Goal: Task Accomplishment & Management: Manage account settings

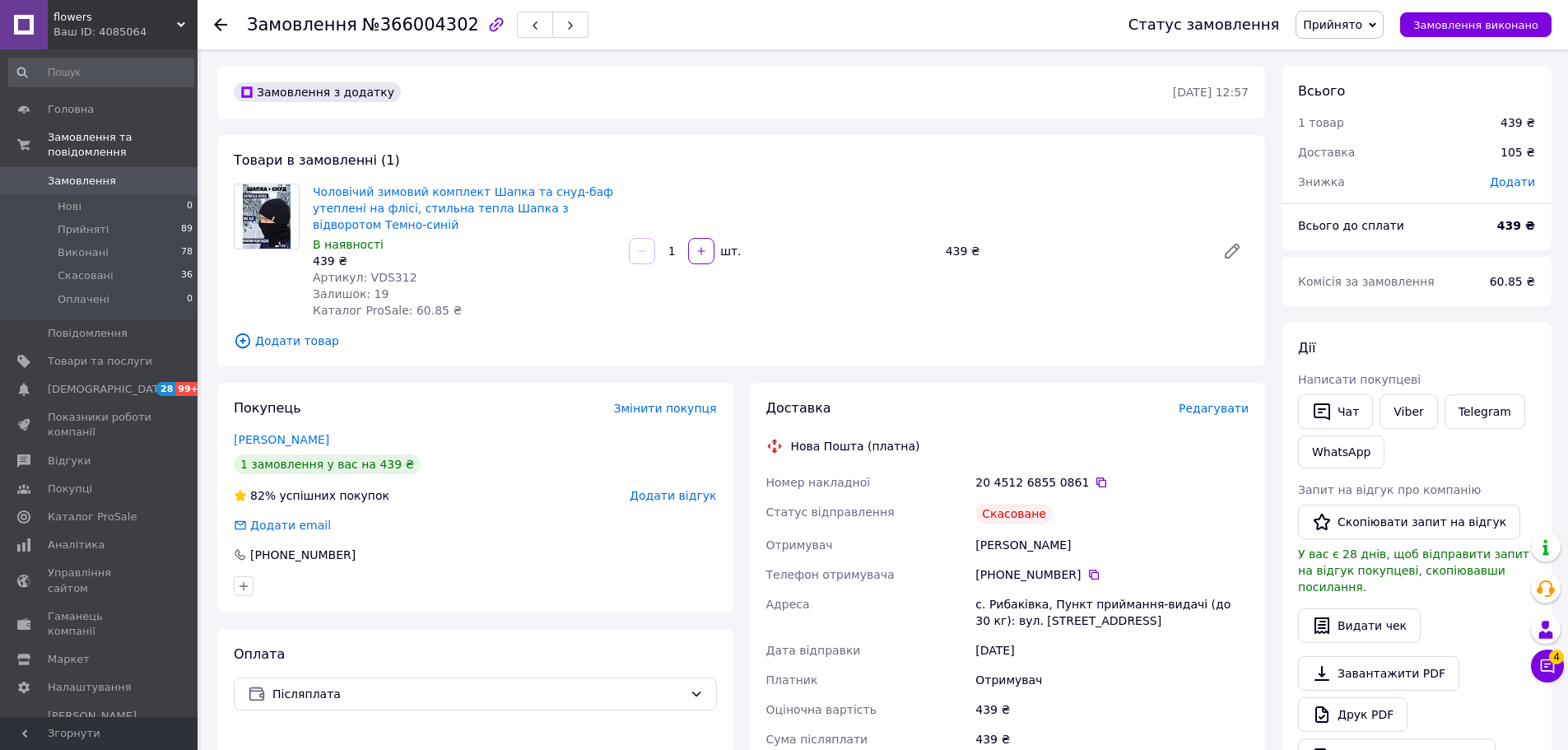
click at [1219, 414] on span "Редагувати" at bounding box center [1214, 408] width 70 height 13
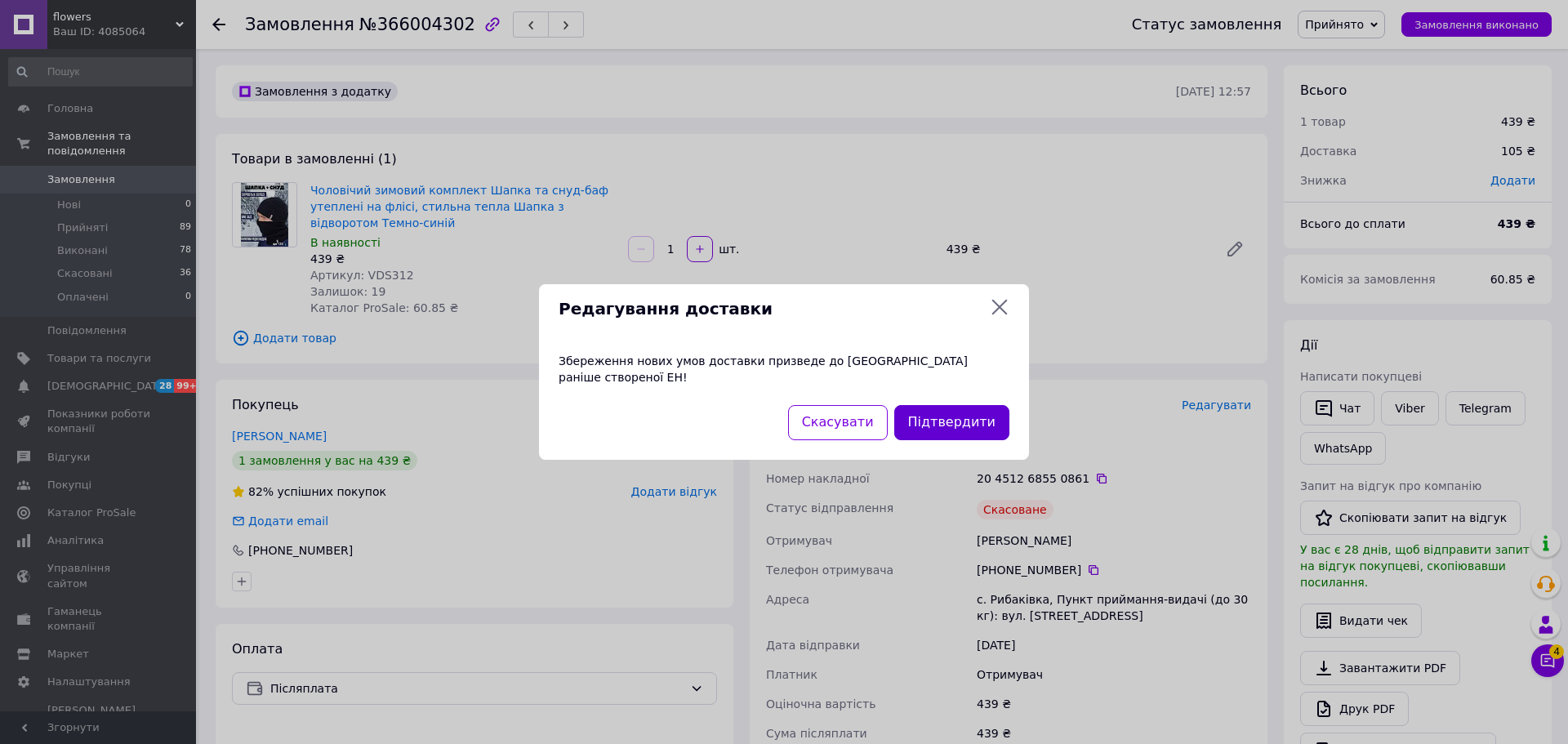
click at [927, 404] on button "Підтвердити" at bounding box center [952, 422] width 115 height 35
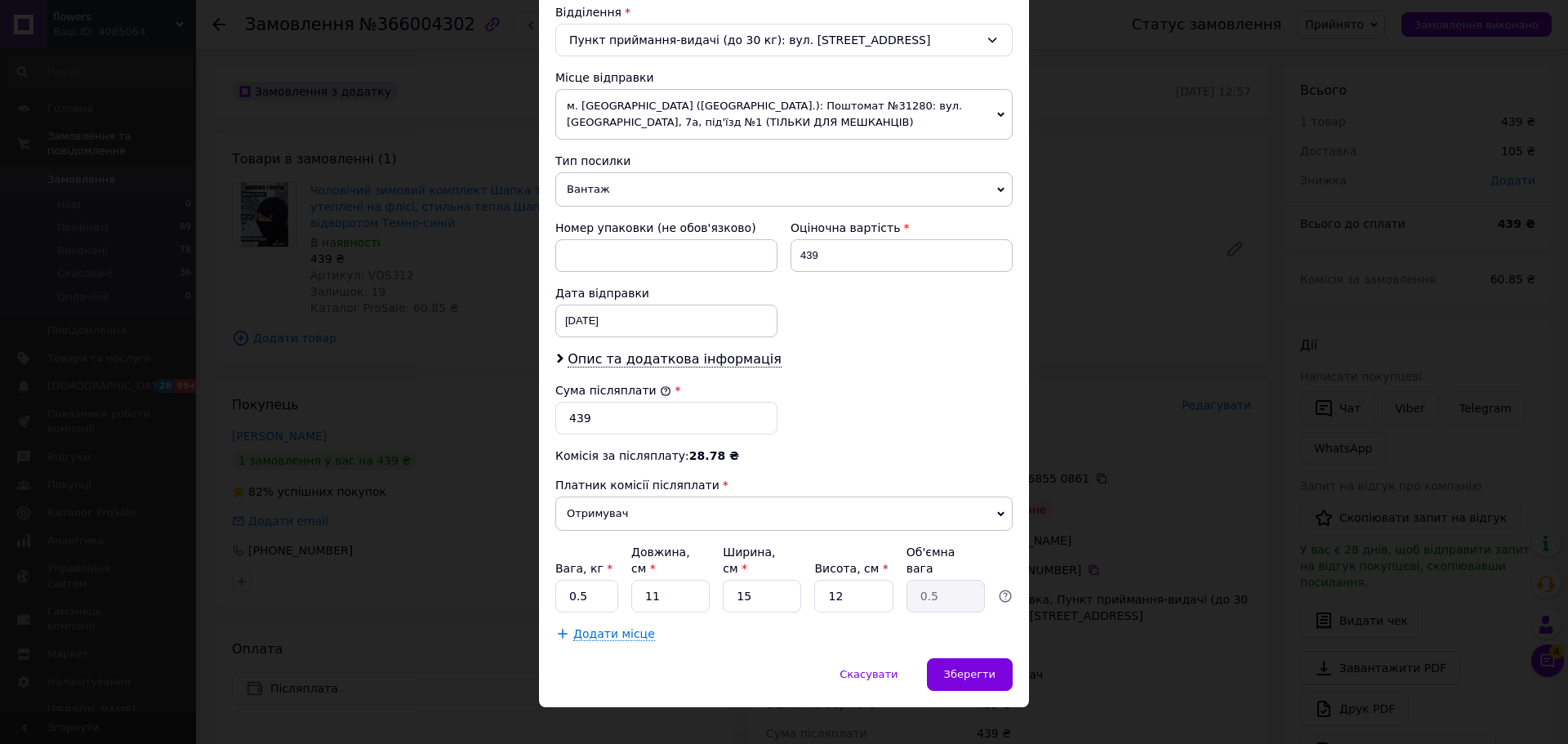
scroll to position [518, 0]
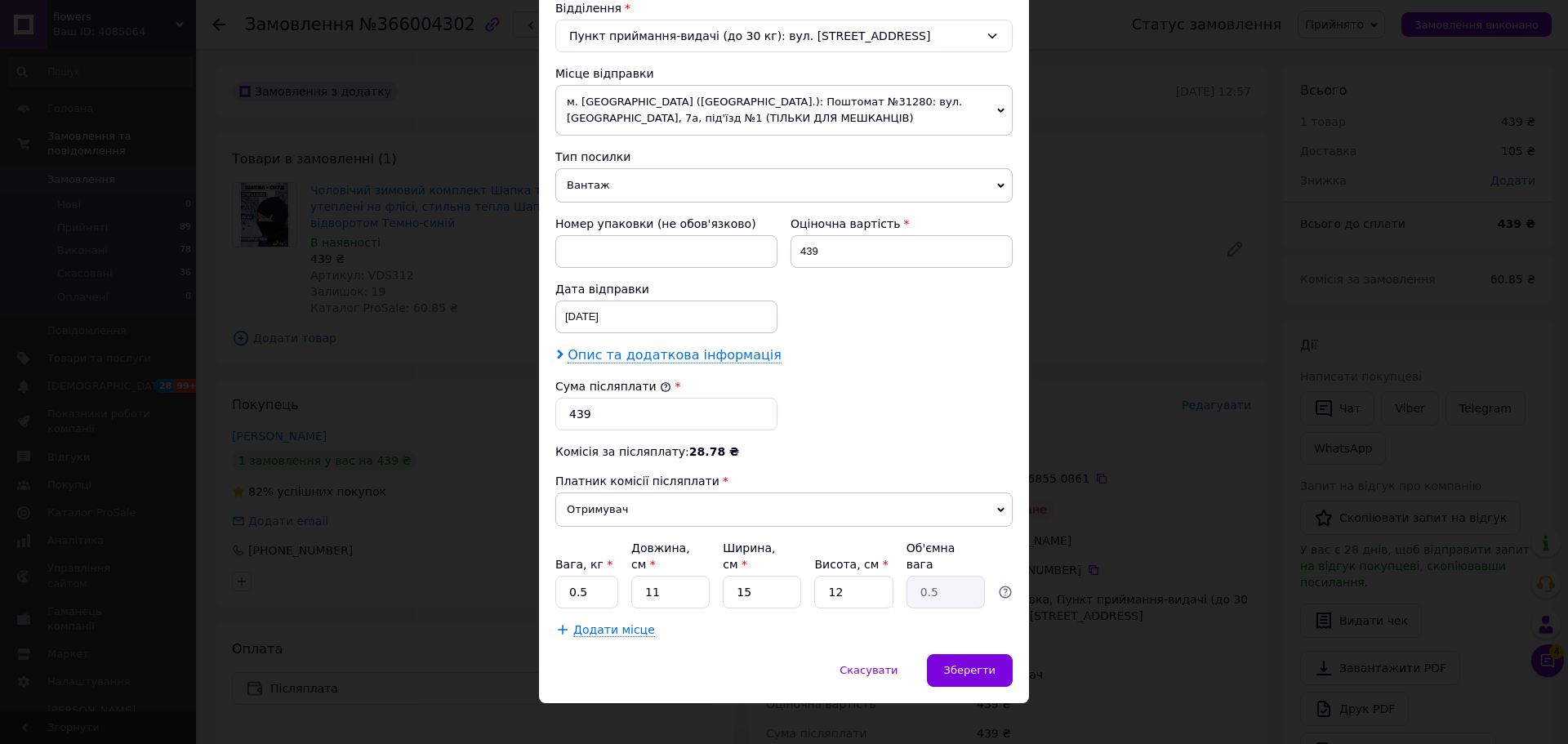
click at [652, 357] on span "Опис та додаткова інформація" at bounding box center [674, 355] width 213 height 16
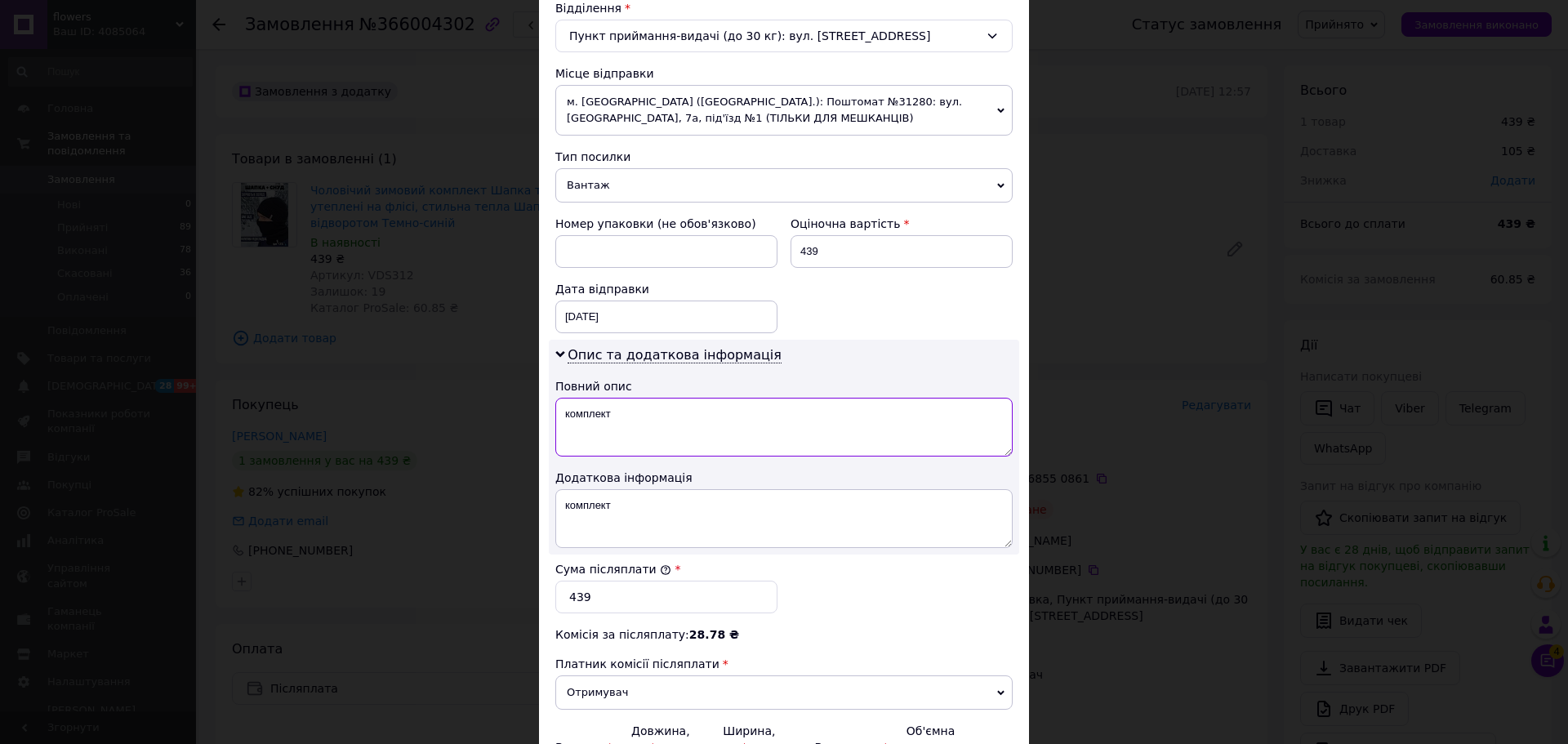
click at [686, 429] on textarea "комплект" at bounding box center [783, 427] width 457 height 59
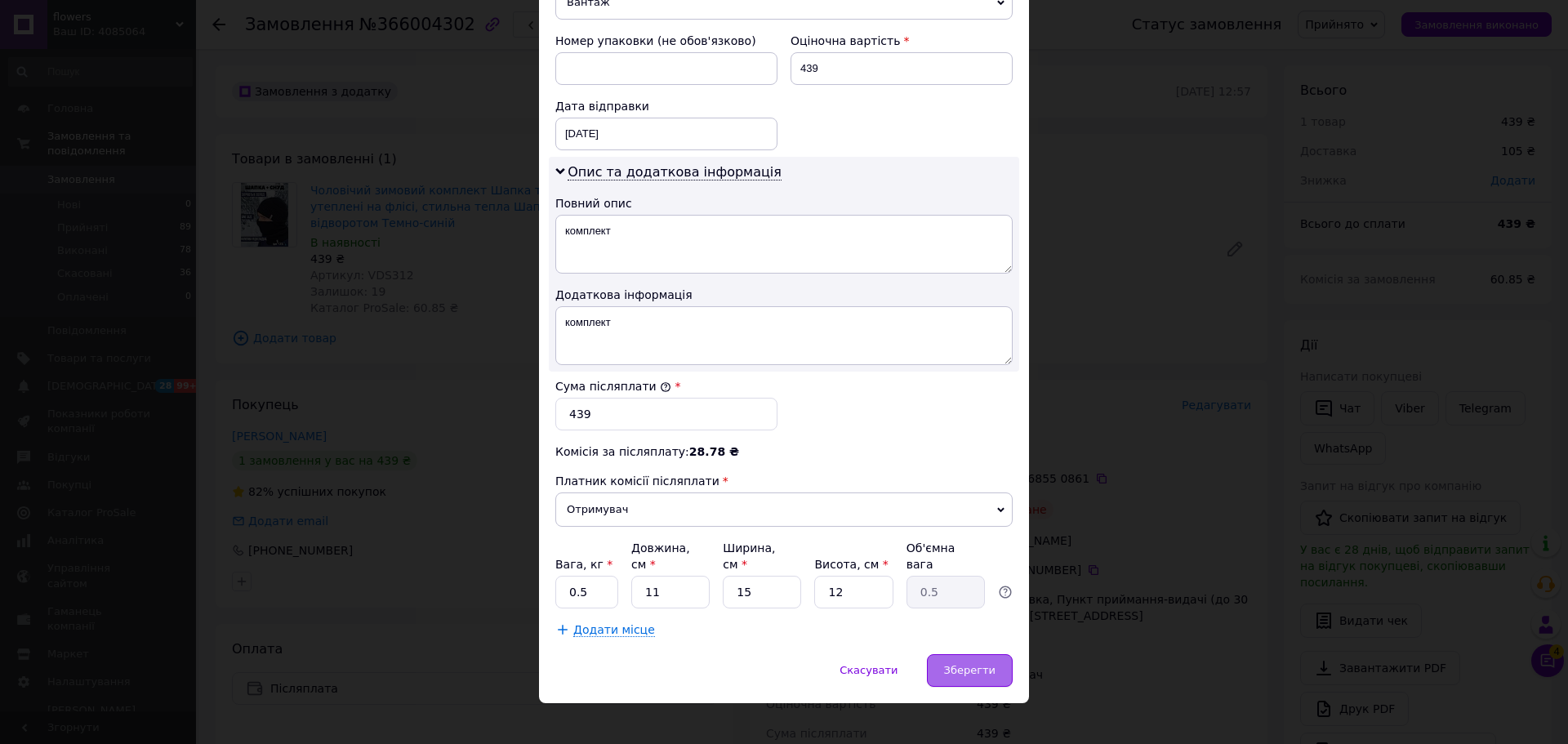
click at [991, 663] on span "Зберегти" at bounding box center [969, 669] width 51 height 13
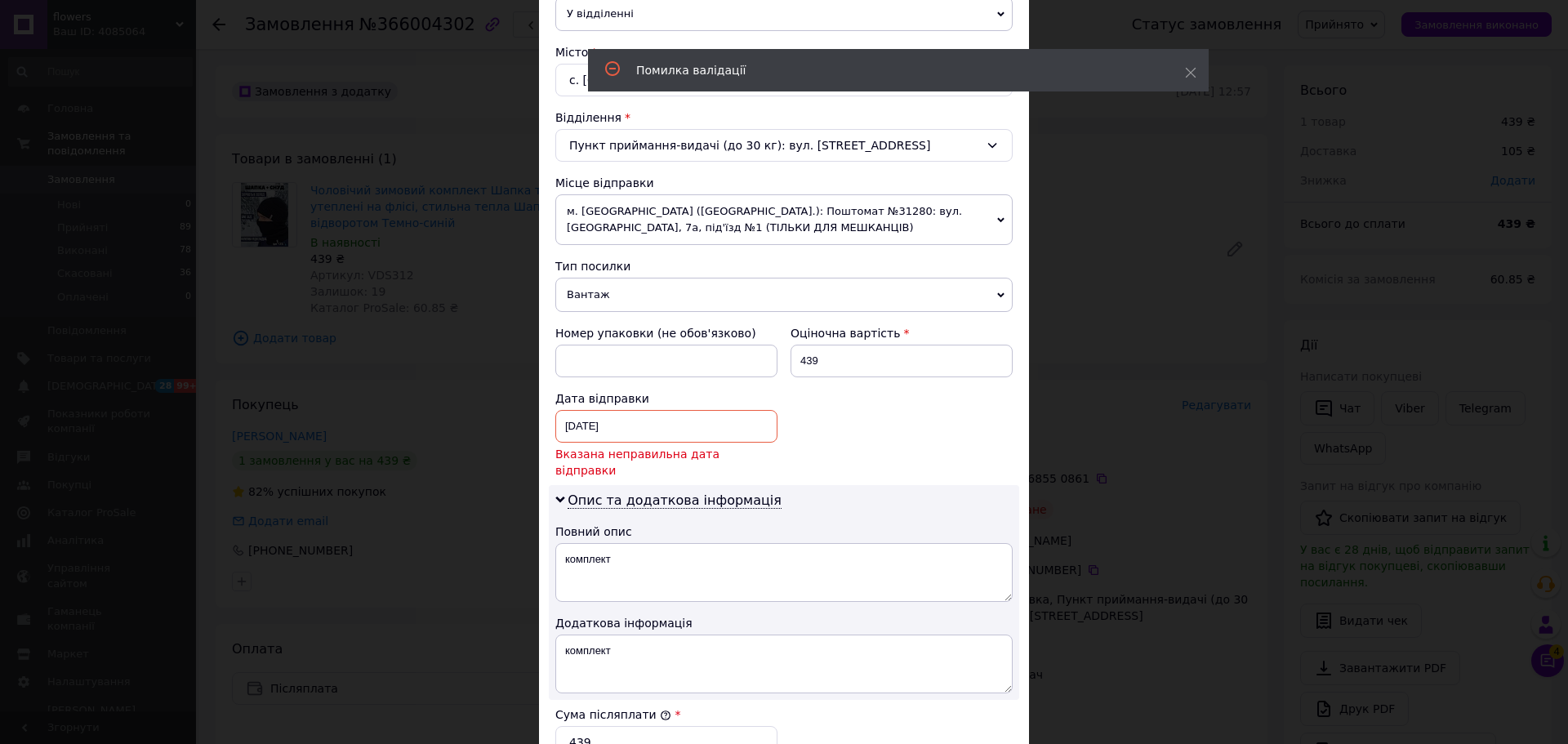
scroll to position [394, 0]
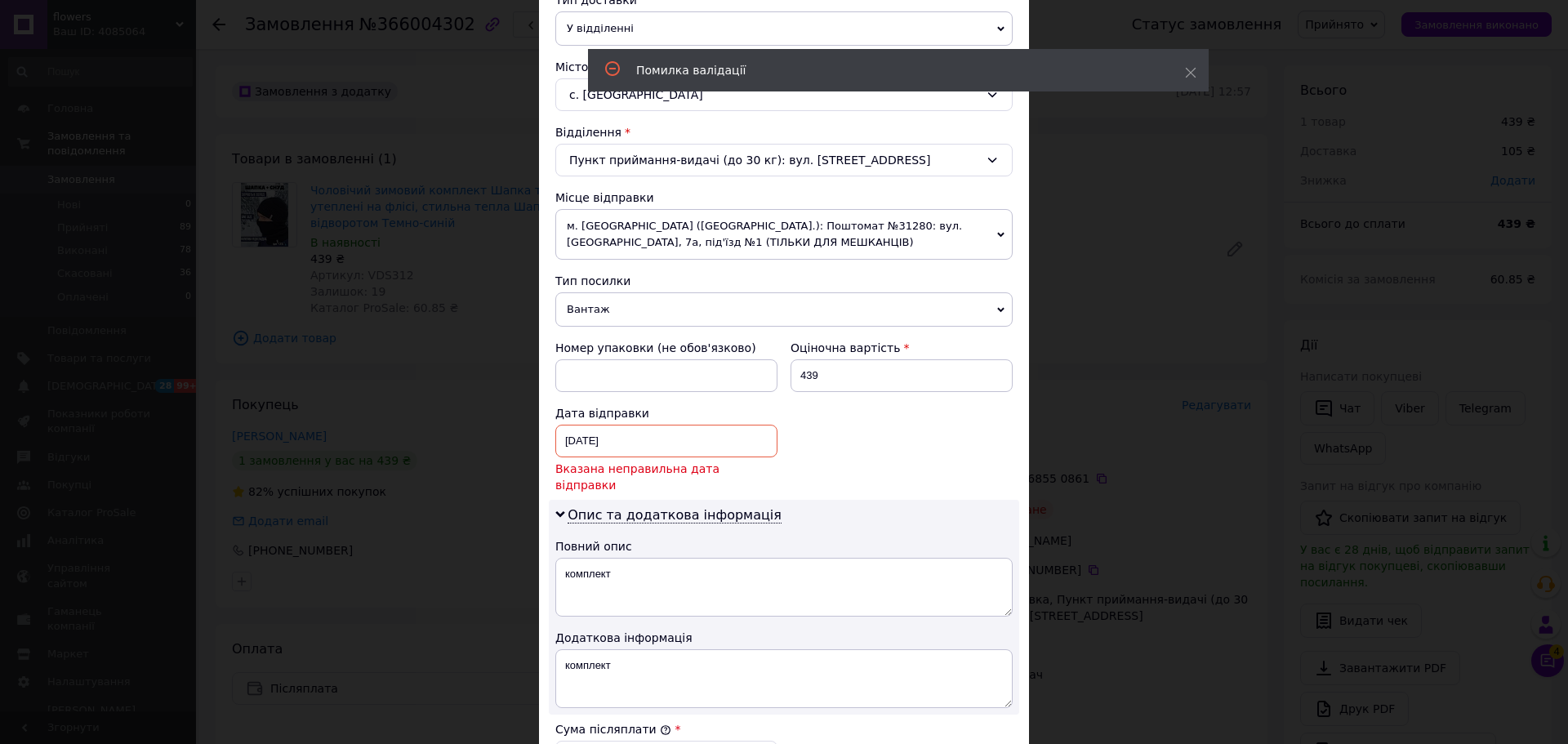
click at [693, 466] on span "Вказана неправильна дата відправки" at bounding box center [666, 477] width 222 height 33
click at [686, 442] on div "11.10.2025 < 2025 > < Октябрь > Пн Вт Ср Чт Пт Сб Вс 29 30 1 2 3 4 5 6 7 8 9 10…" at bounding box center [666, 441] width 222 height 33
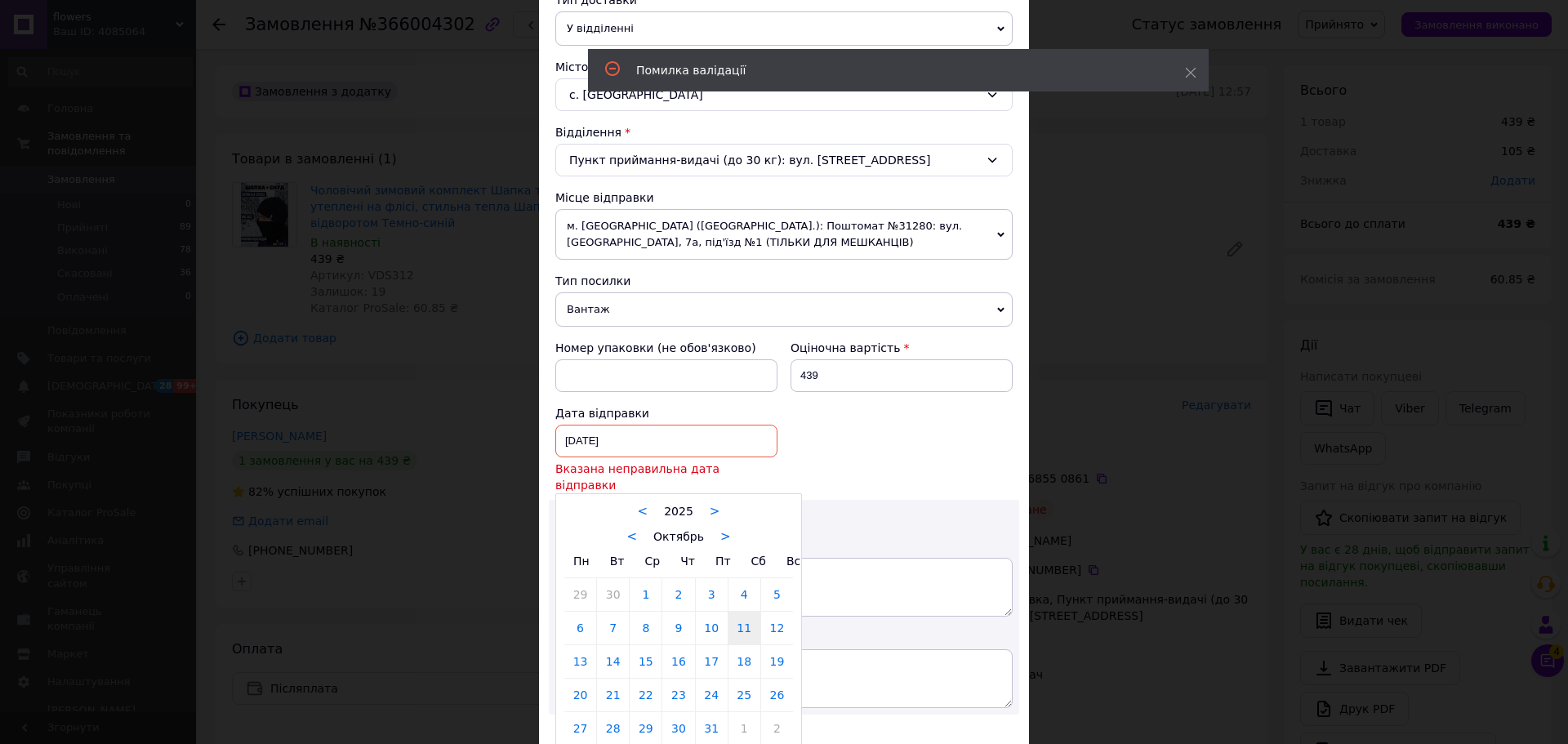
click at [748, 611] on link "11" at bounding box center [744, 628] width 32 height 33
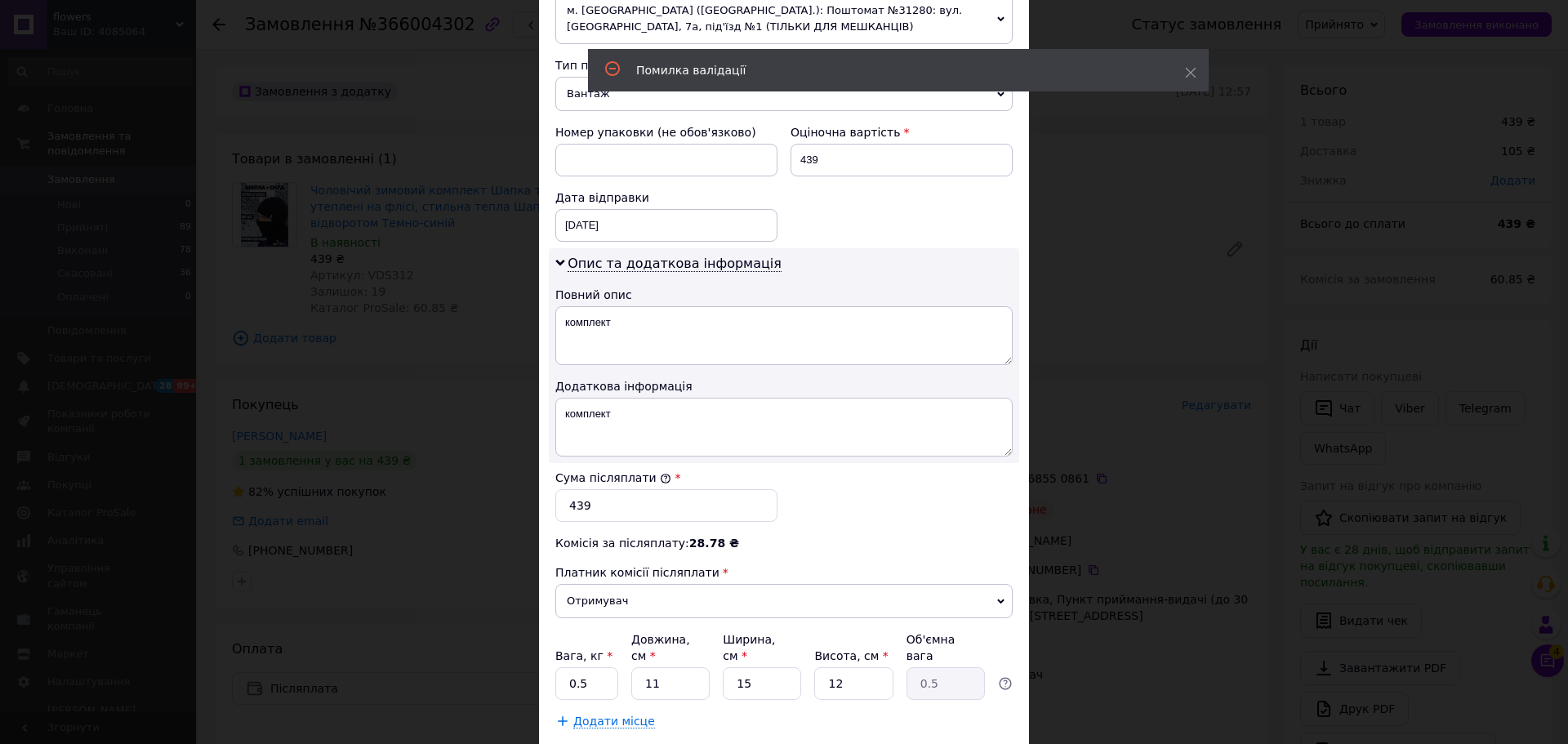
scroll to position [701, 0]
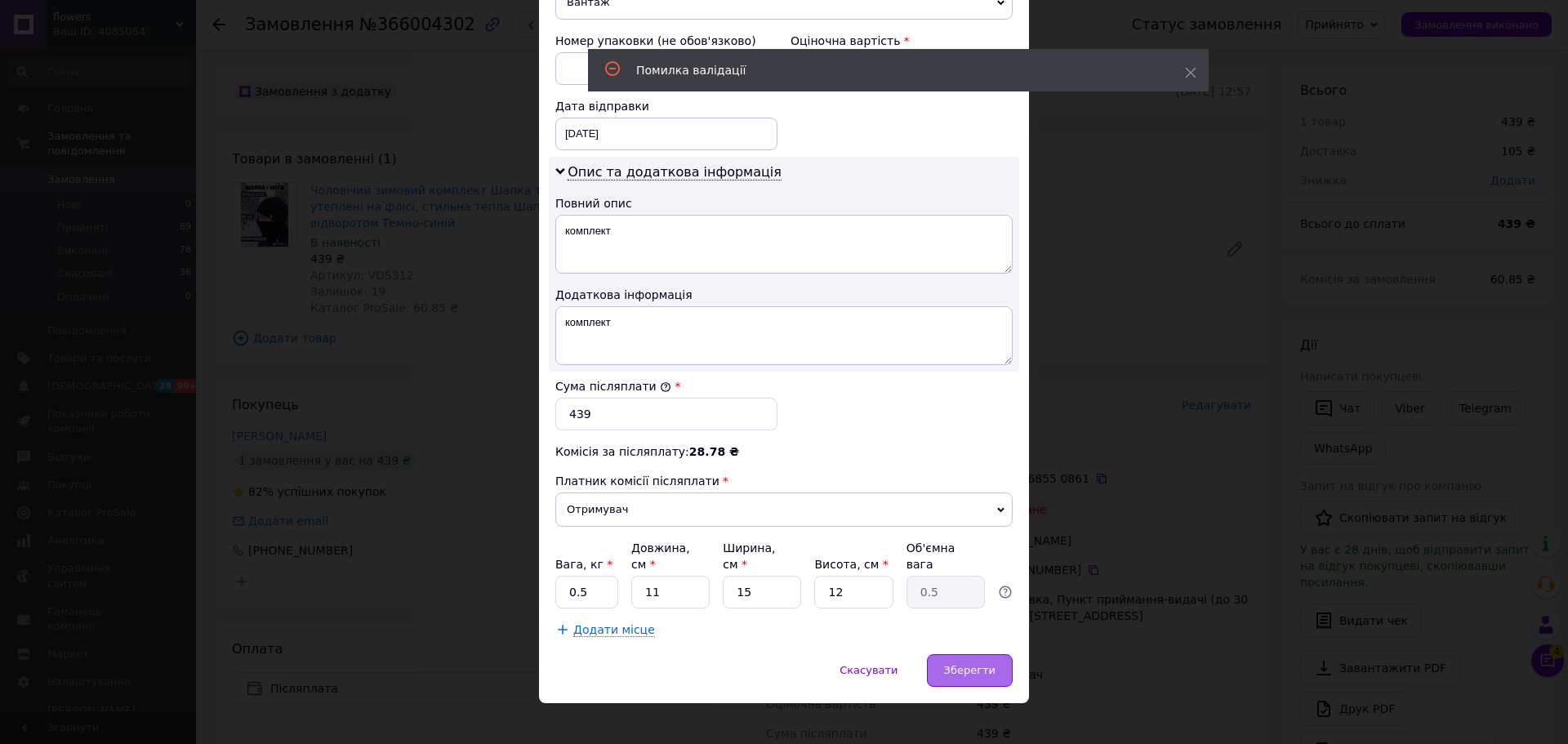
click at [953, 663] on span "Зберегти" at bounding box center [969, 669] width 51 height 13
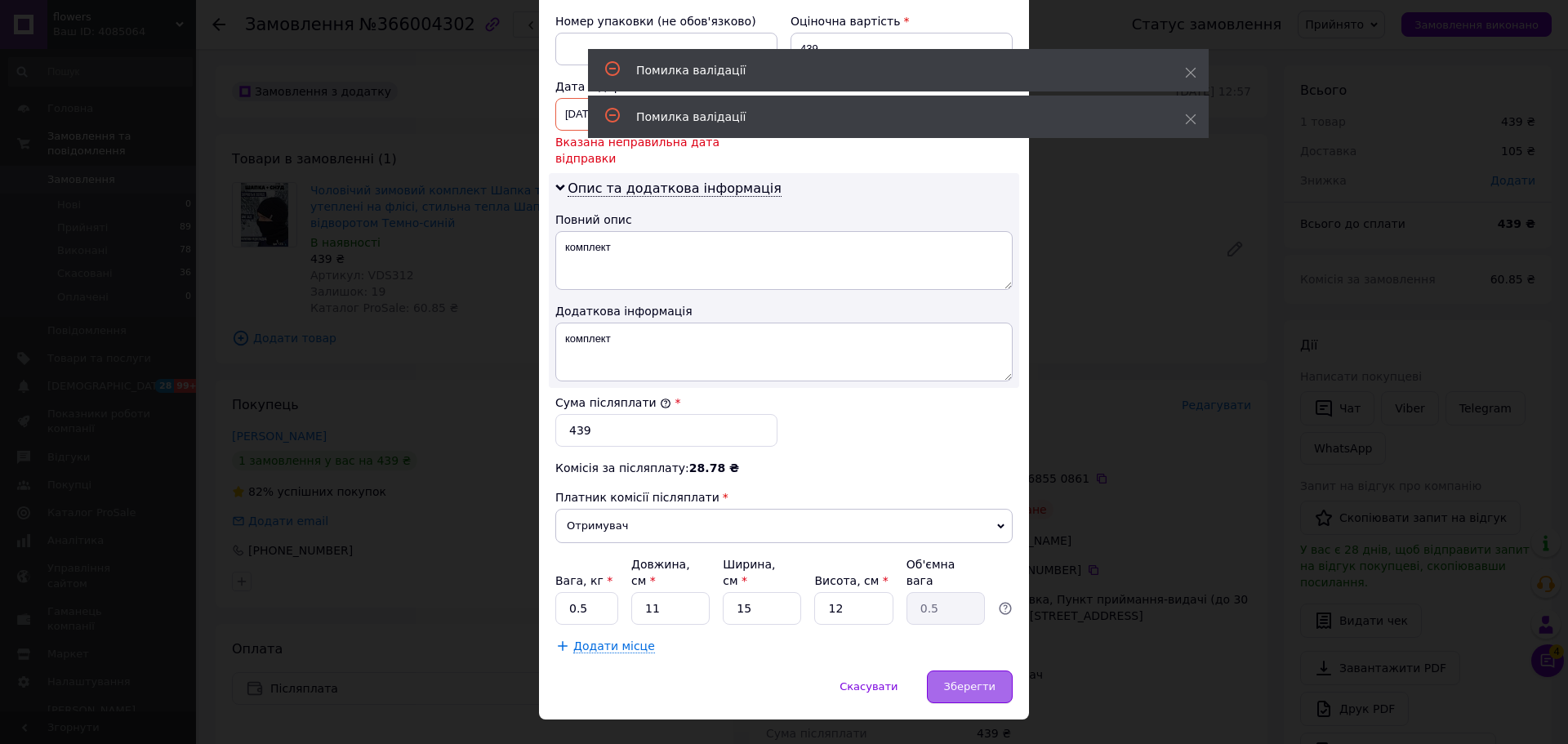
click at [978, 680] on span "Зберегти" at bounding box center [969, 686] width 51 height 13
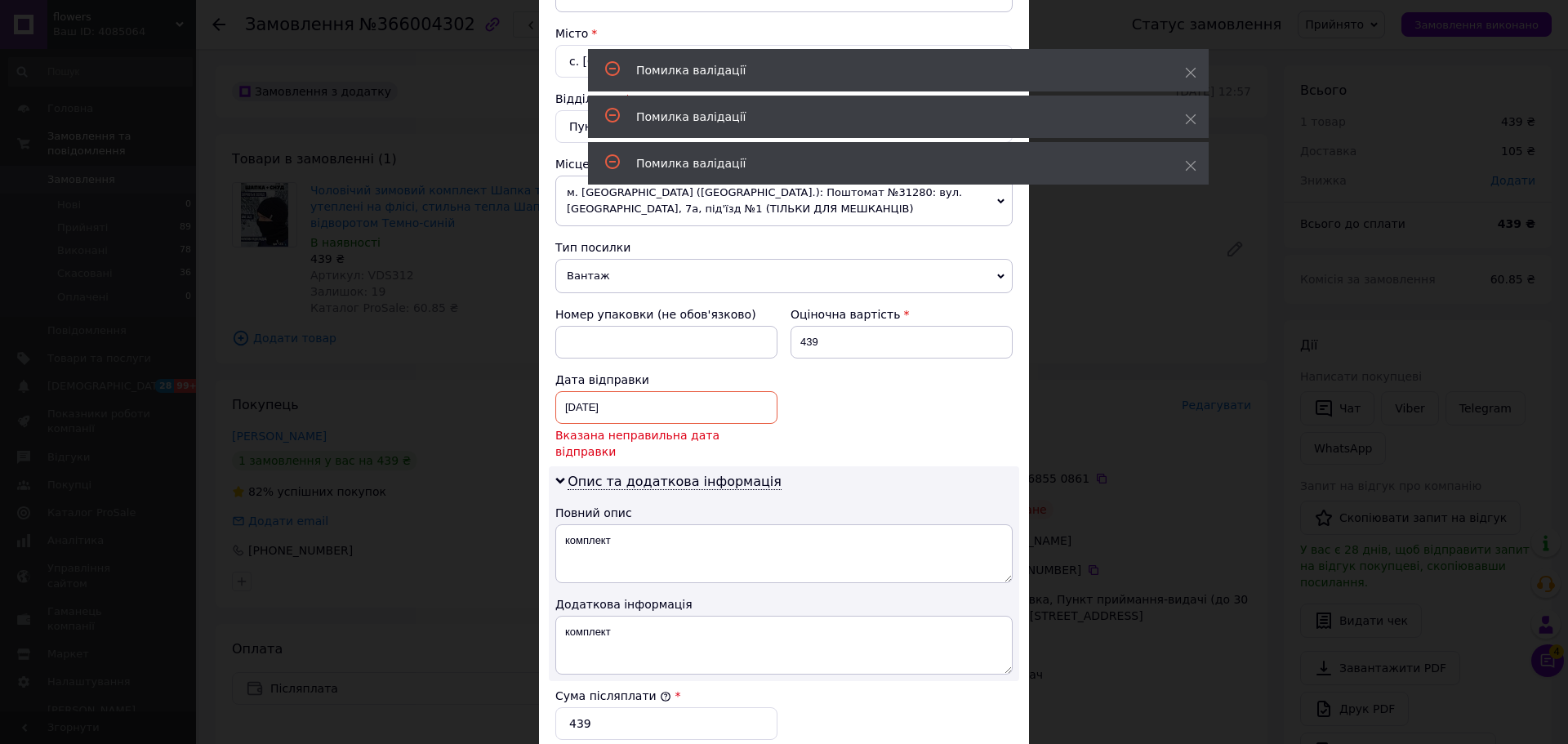
scroll to position [394, 0]
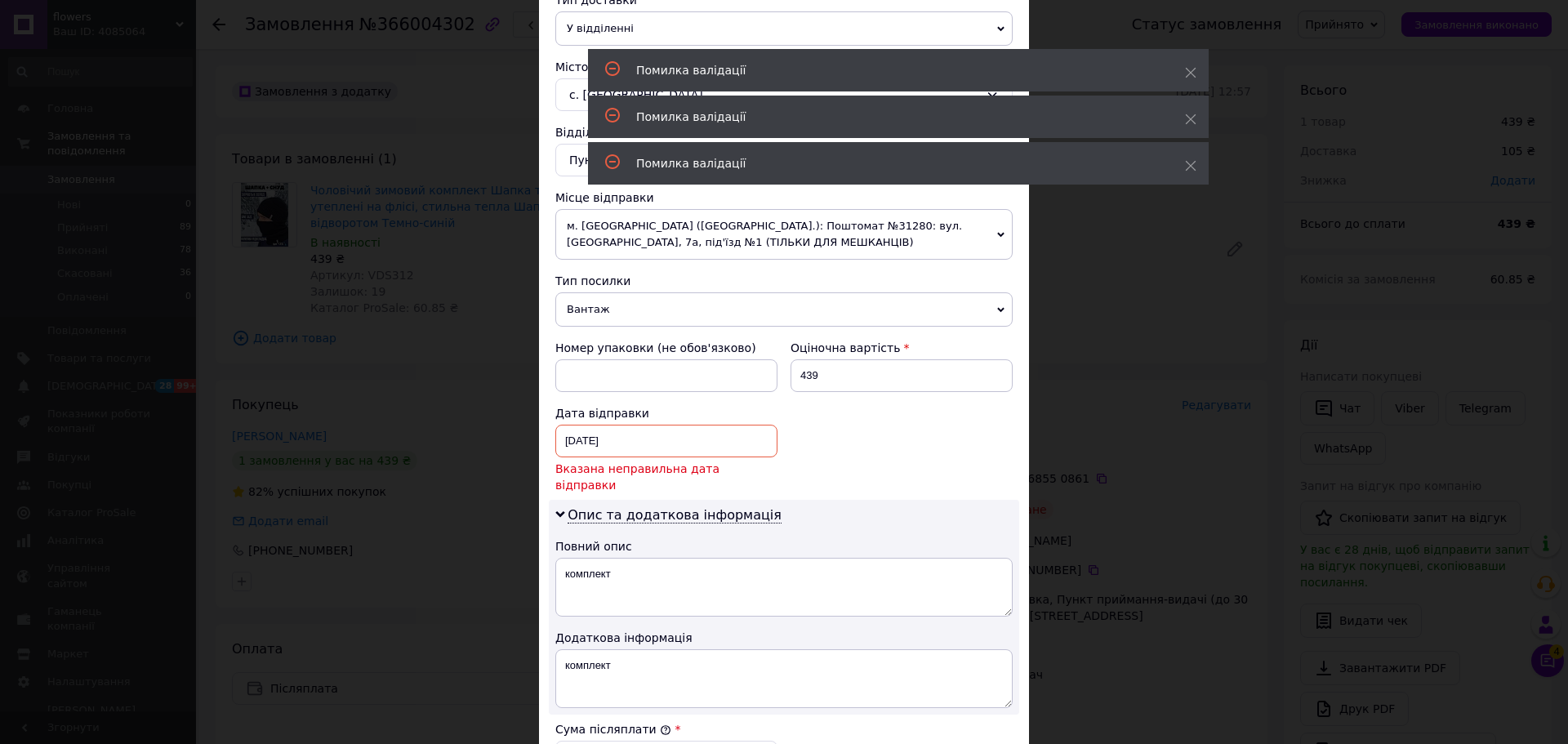
click at [696, 457] on div "11.10.2025 < 2025 > < Октябрь > Пн Вт Ср Чт Пт Сб Вс 29 30 1 2 3 4 5 6 7 8 9 10…" at bounding box center [666, 459] width 222 height 69
click at [689, 444] on div "11.10.2025 < 2025 > < Октябрь > Пн Вт Ср Чт Пт Сб Вс 29 30 1 2 3 4 5 6 7 8 9 10…" at bounding box center [666, 441] width 222 height 33
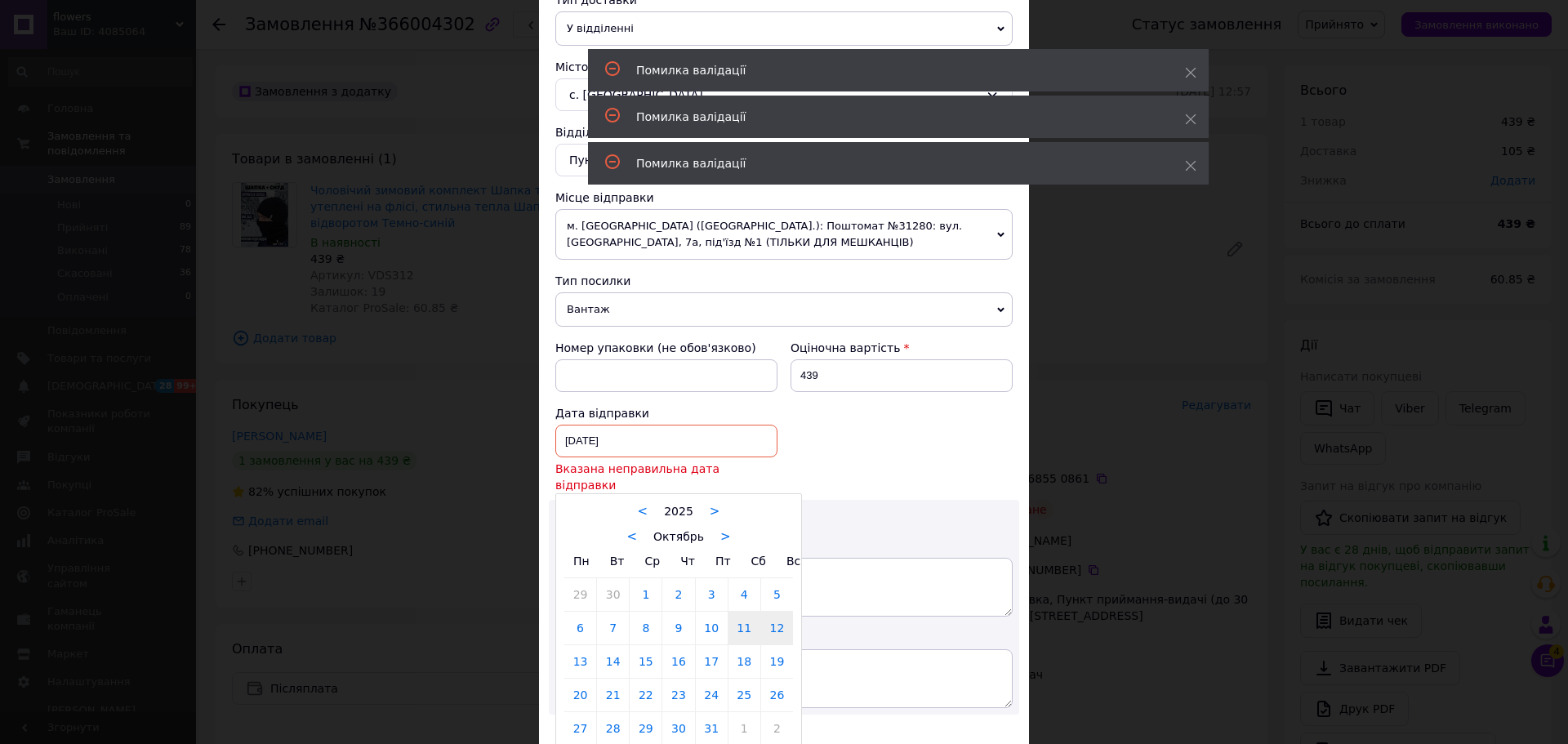
click at [785, 615] on link "12" at bounding box center [776, 628] width 32 height 33
type input "[DATE]"
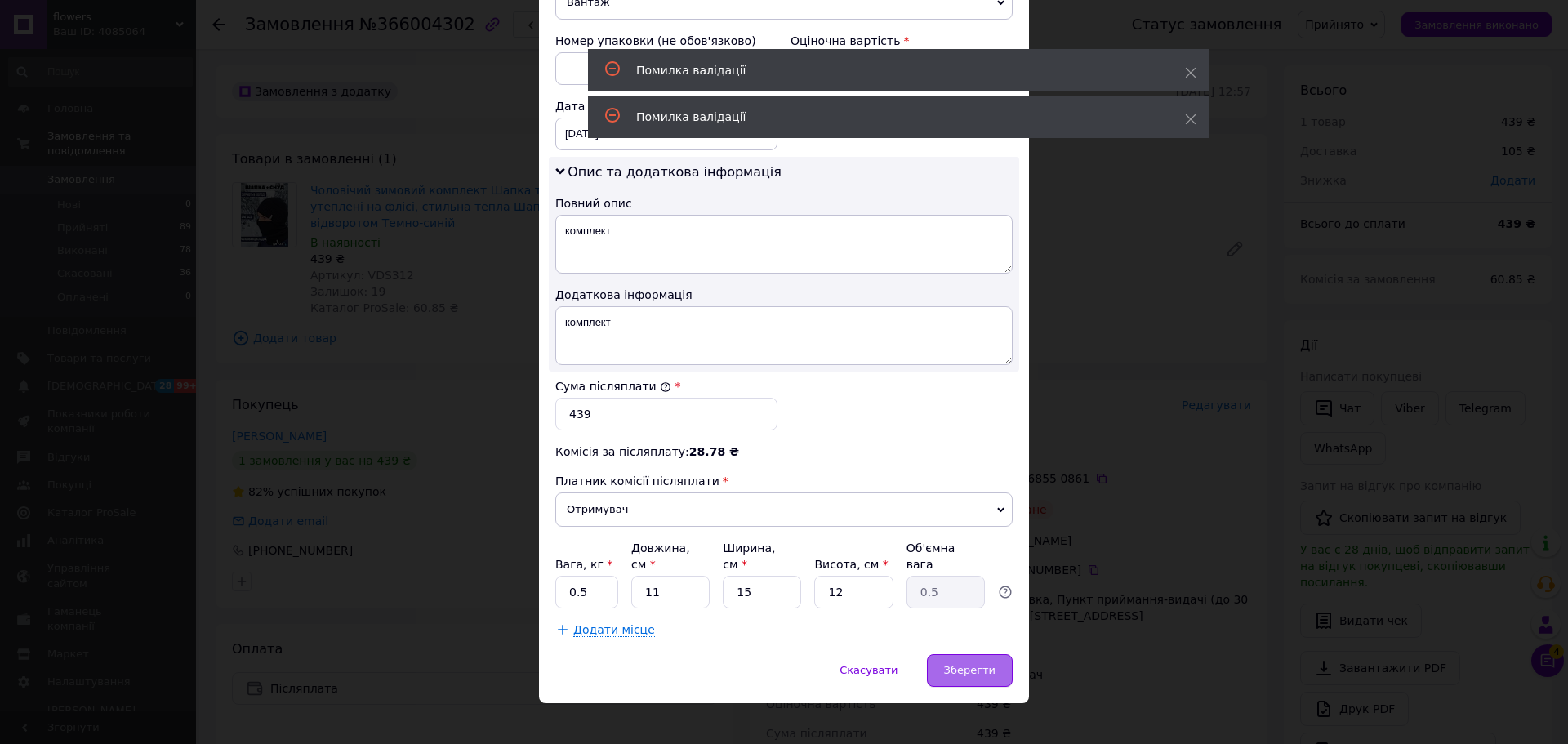
click at [959, 654] on div "Зберегти" at bounding box center [969, 670] width 85 height 33
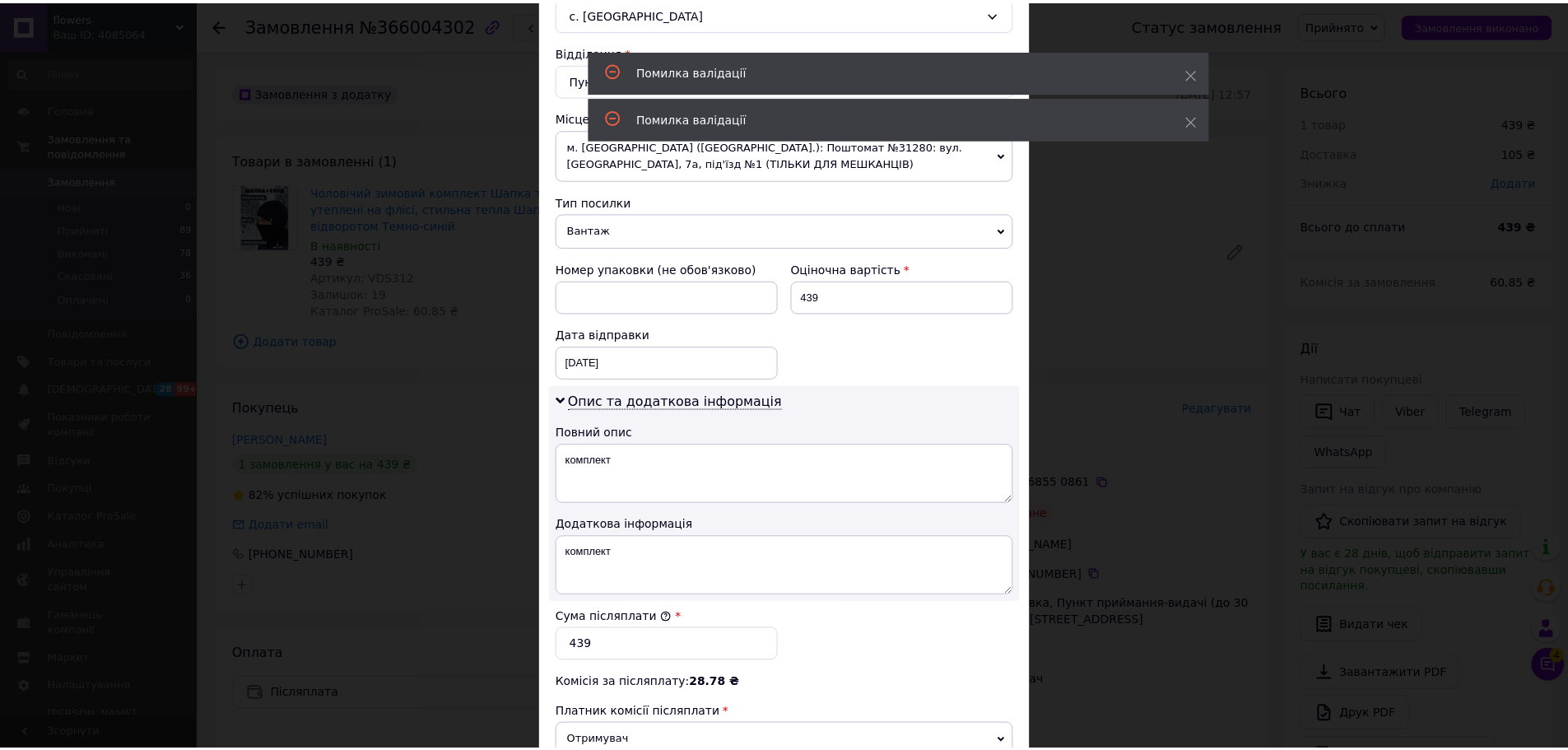
scroll to position [460, 0]
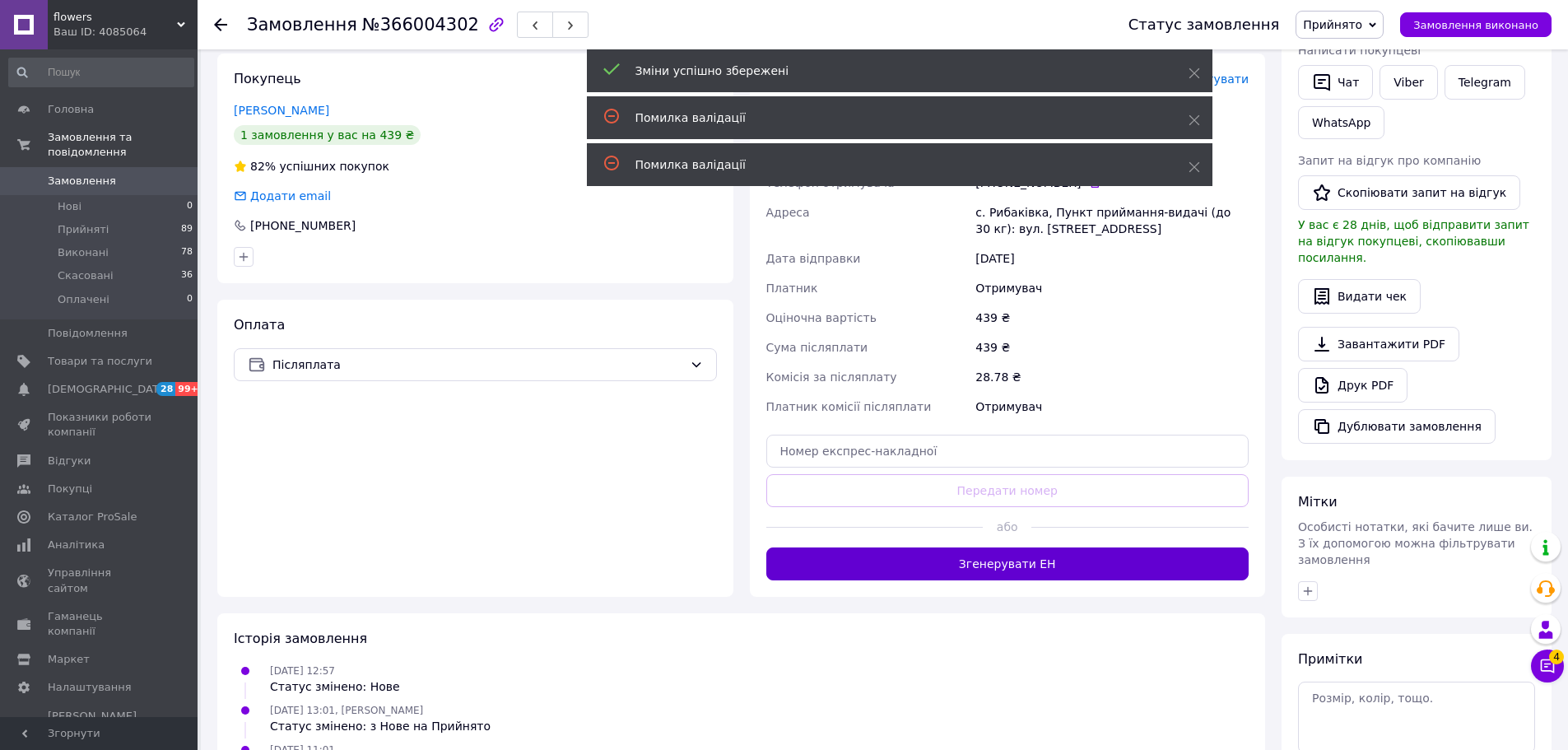
click at [1033, 563] on button "Згенерувати ЕН" at bounding box center [1008, 564] width 483 height 33
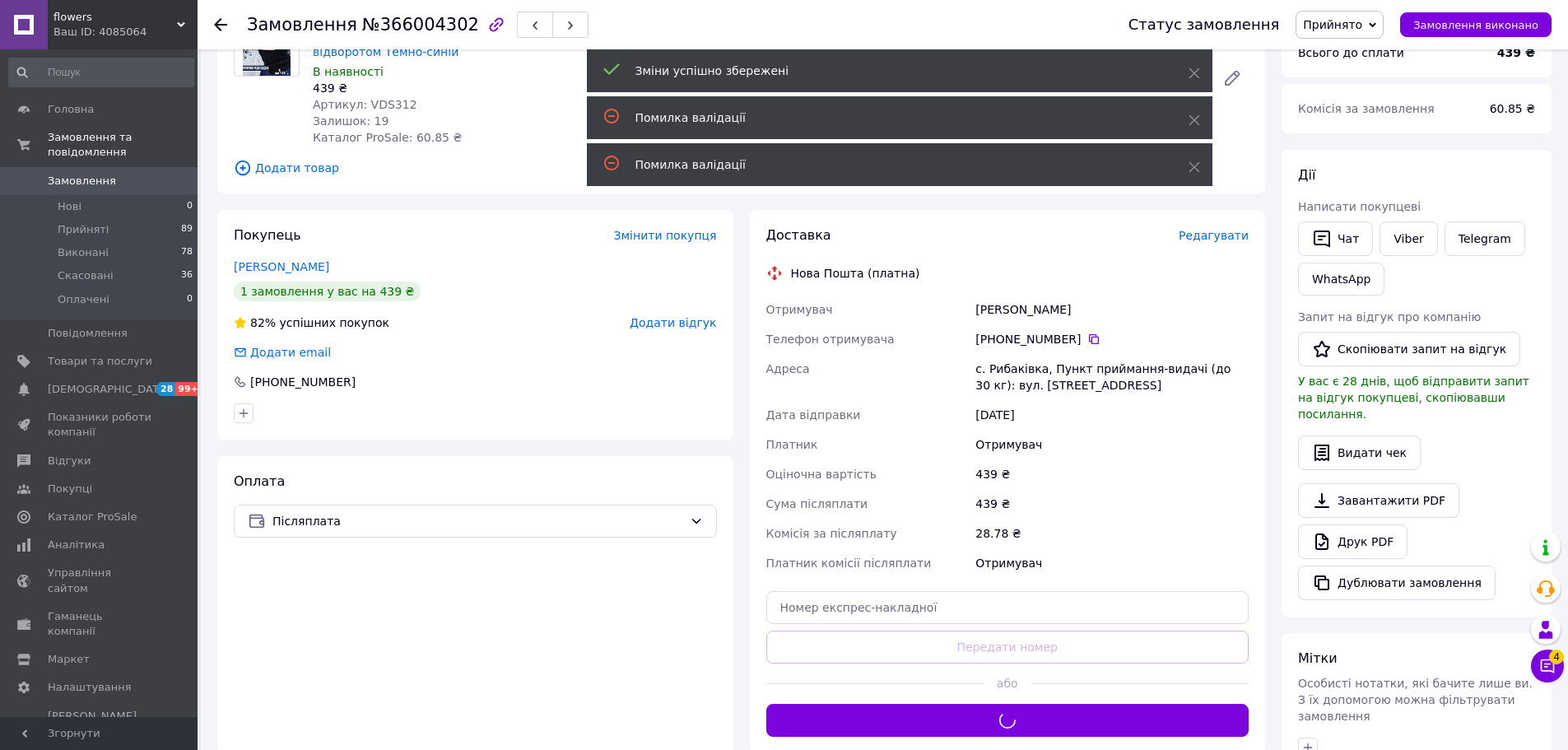
scroll to position [0, 0]
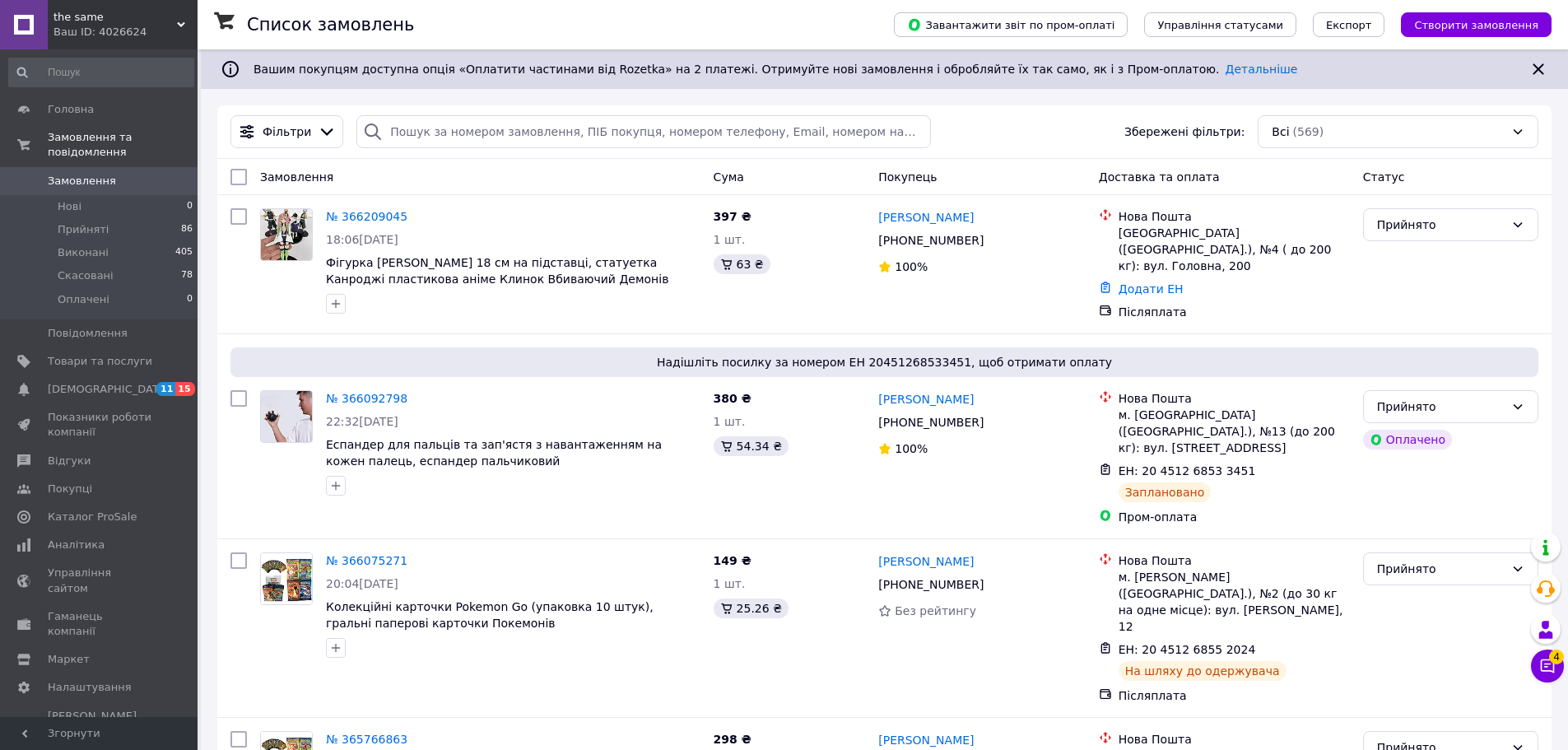
drag, startPoint x: 158, startPoint y: 45, endPoint x: 150, endPoint y: 80, distance: 35.9
click at [158, 45] on div "the same Ваш ID: 4026624" at bounding box center [122, 24] width 150 height 49
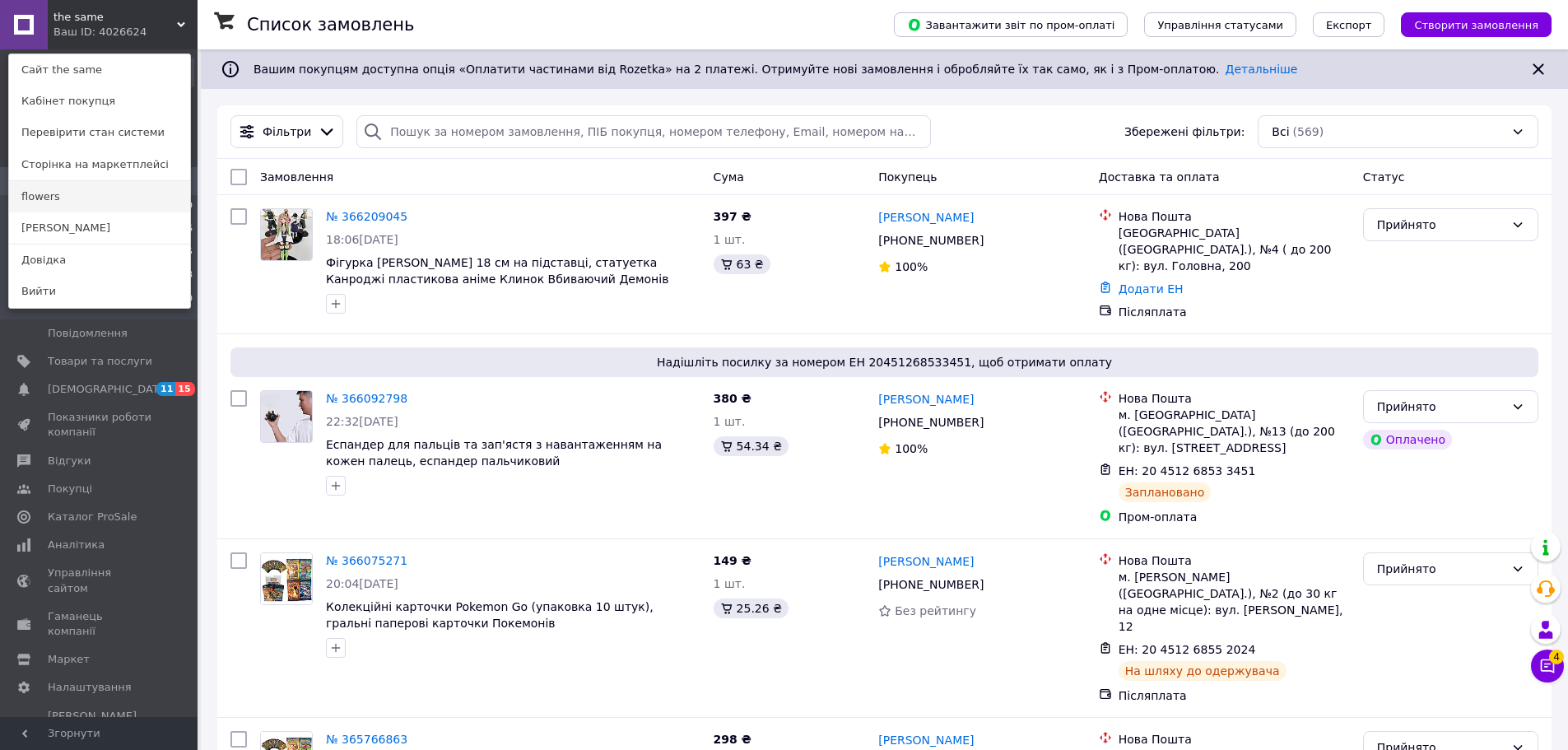
click at [91, 193] on link "flowers" at bounding box center [99, 197] width 181 height 31
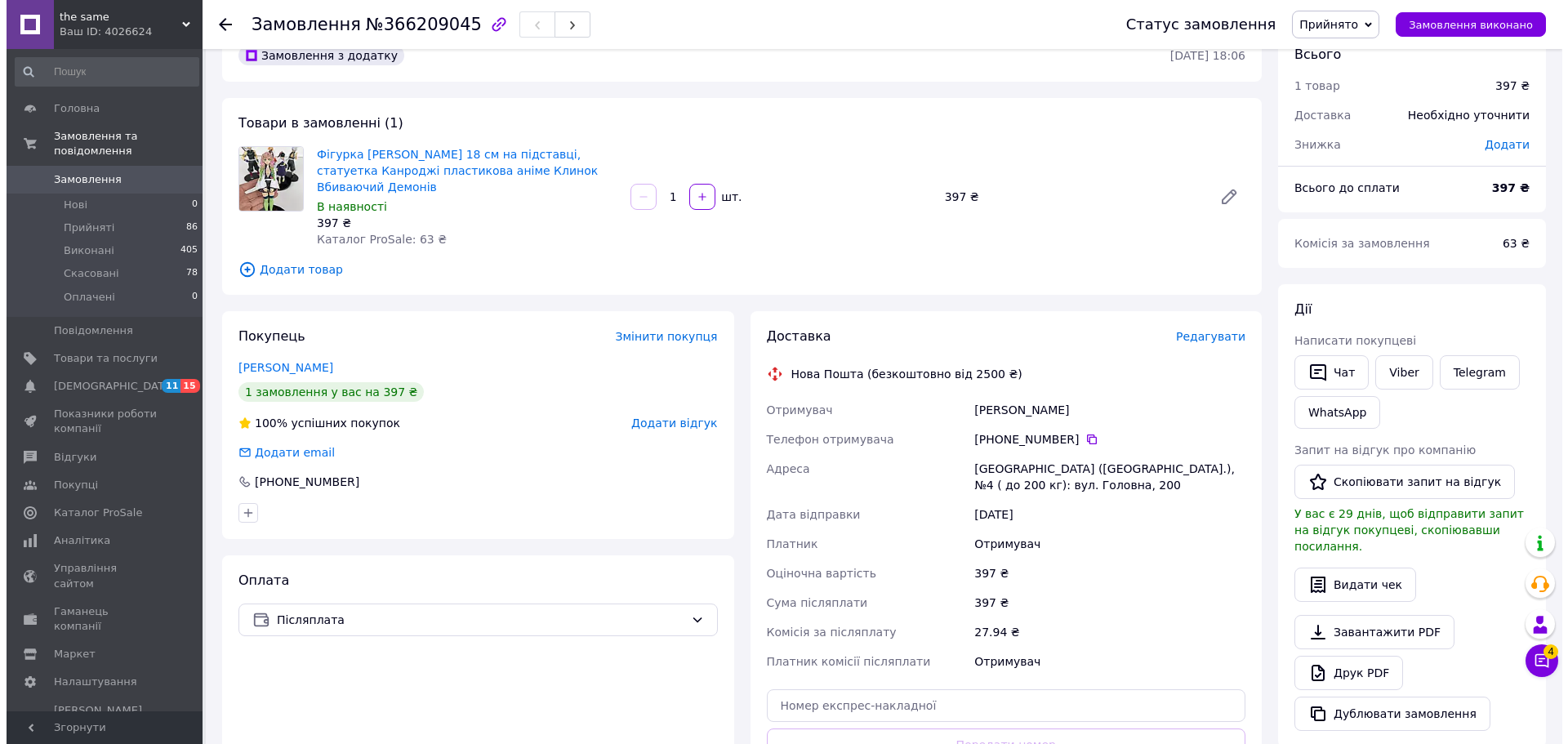
scroll to position [81, 0]
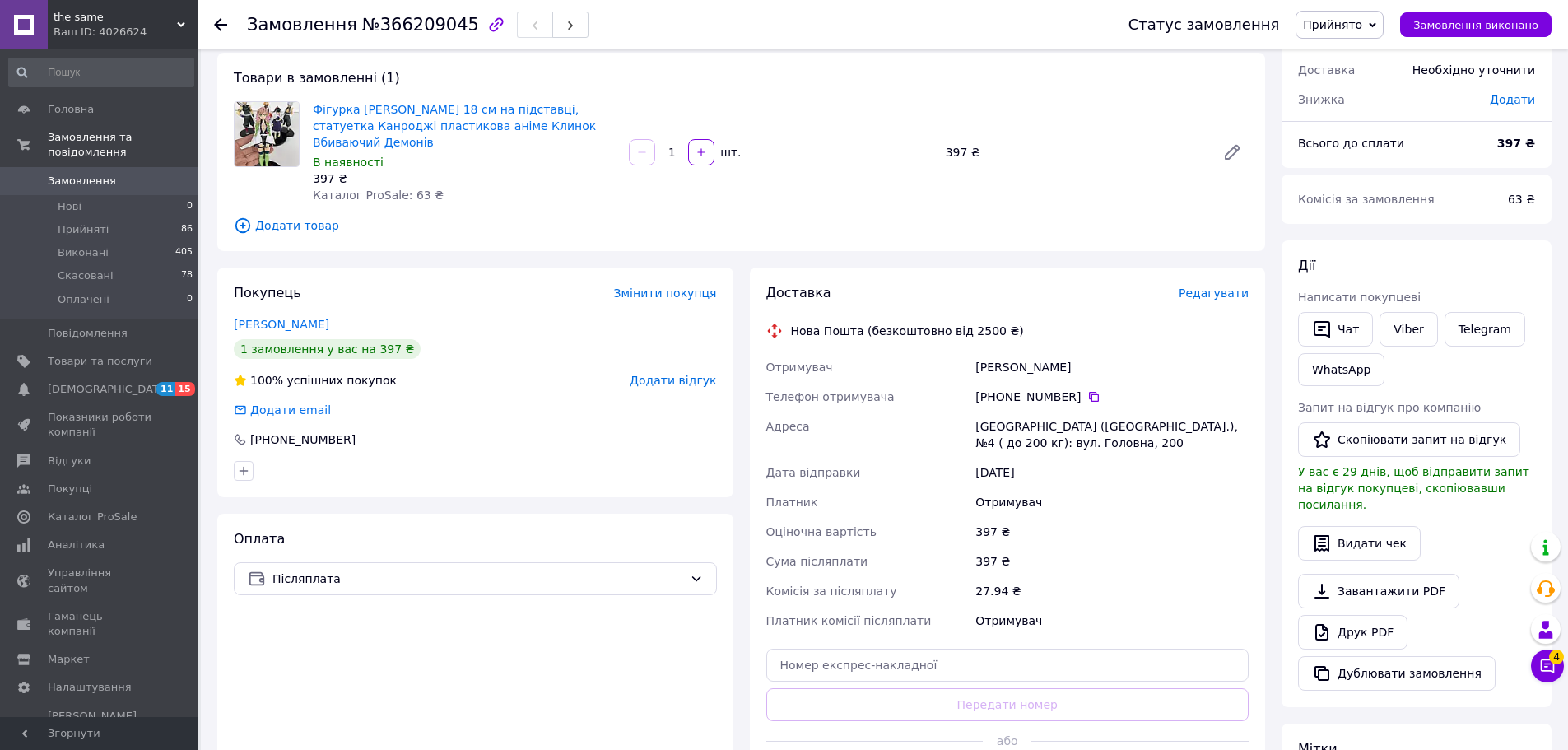
click at [1226, 287] on span "Редагувати" at bounding box center [1214, 292] width 70 height 13
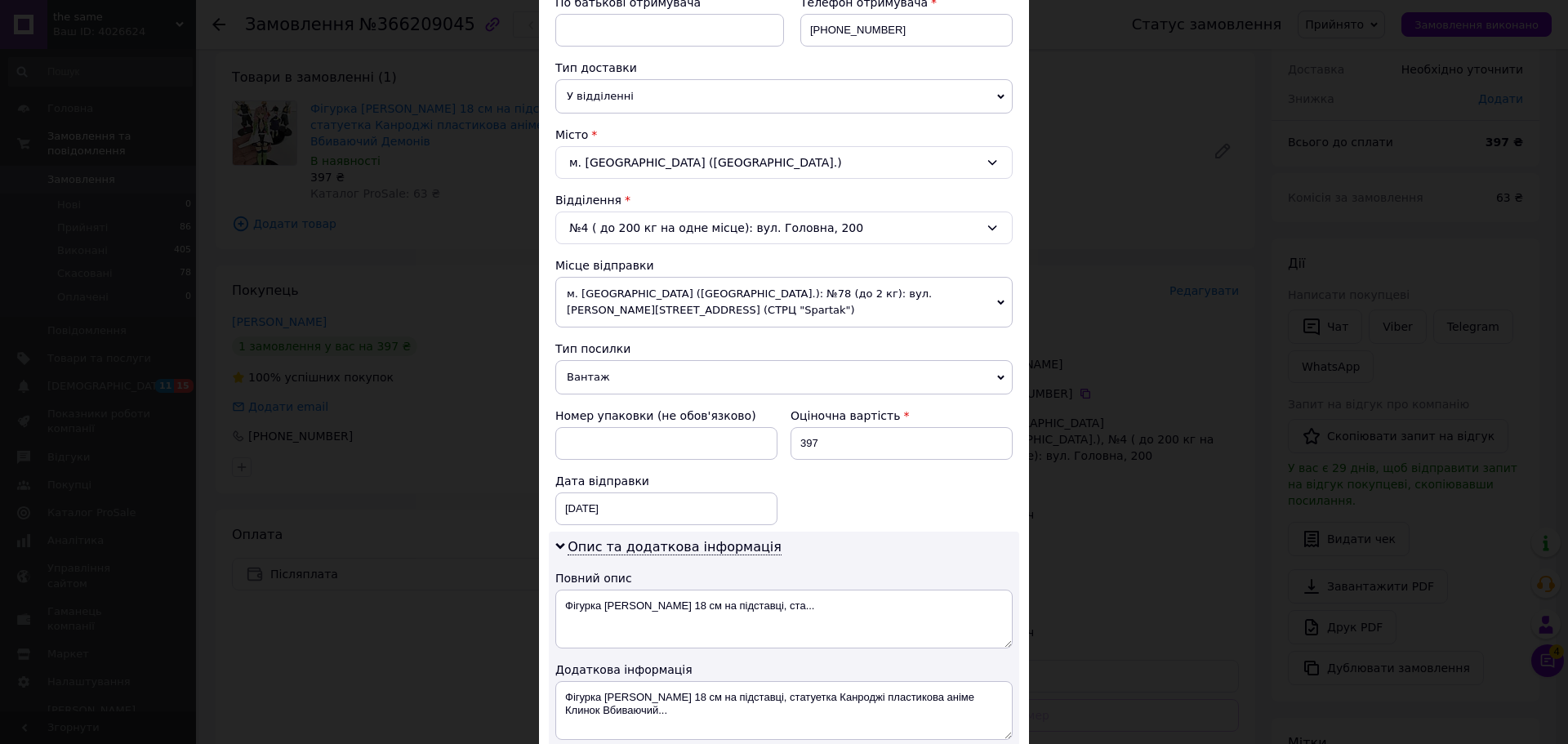
scroll to position [408, 0]
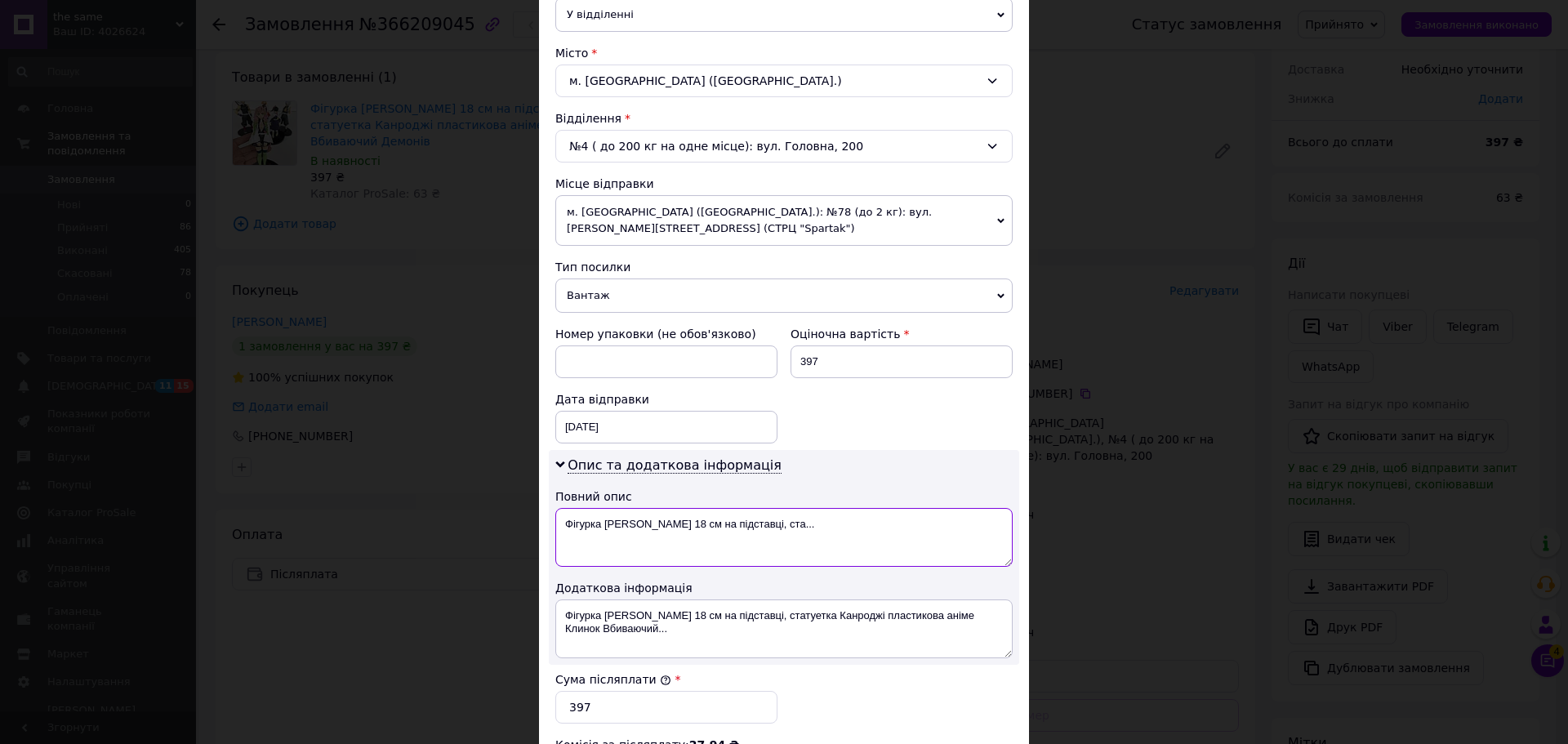
click at [705, 520] on textarea "Фігурка [PERSON_NAME] 18 см на підставці, ста..." at bounding box center [783, 536] width 457 height 59
drag, startPoint x: 682, startPoint y: 507, endPoint x: 603, endPoint y: 503, distance: 79.1
click at [603, 507] on textarea "Фігурка [PERSON_NAME] 18 см на підставці, ста..." at bounding box center [783, 536] width 457 height 59
paste textarea "[PERSON_NAME]"
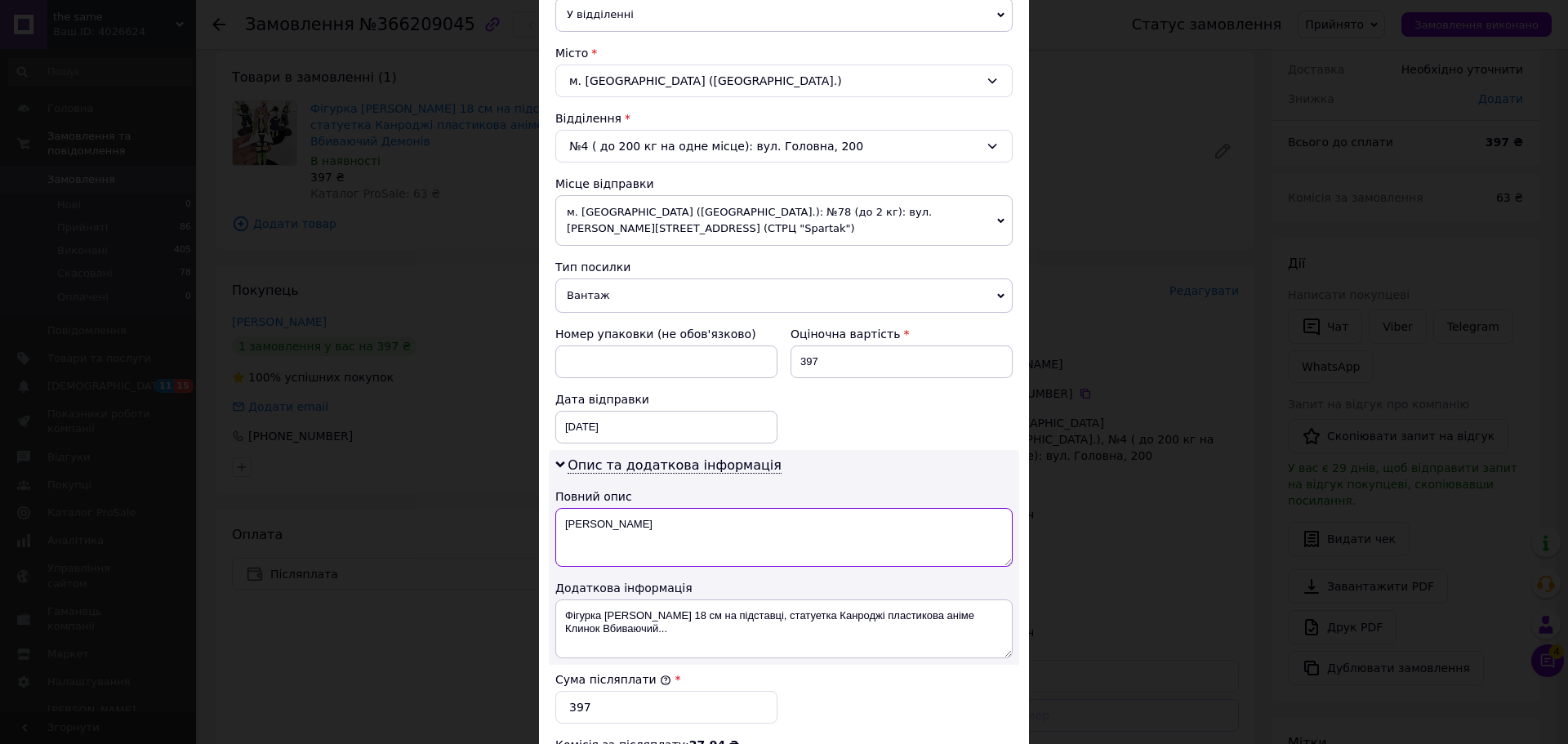
type textarea "[PERSON_NAME]"
click at [630, 599] on textarea "Фігурка [PERSON_NAME] 18 см на підставці, статуетка Канроджі пластикова аніме К…" at bounding box center [783, 629] width 457 height 59
paste textarea "[PERSON_NAME]"
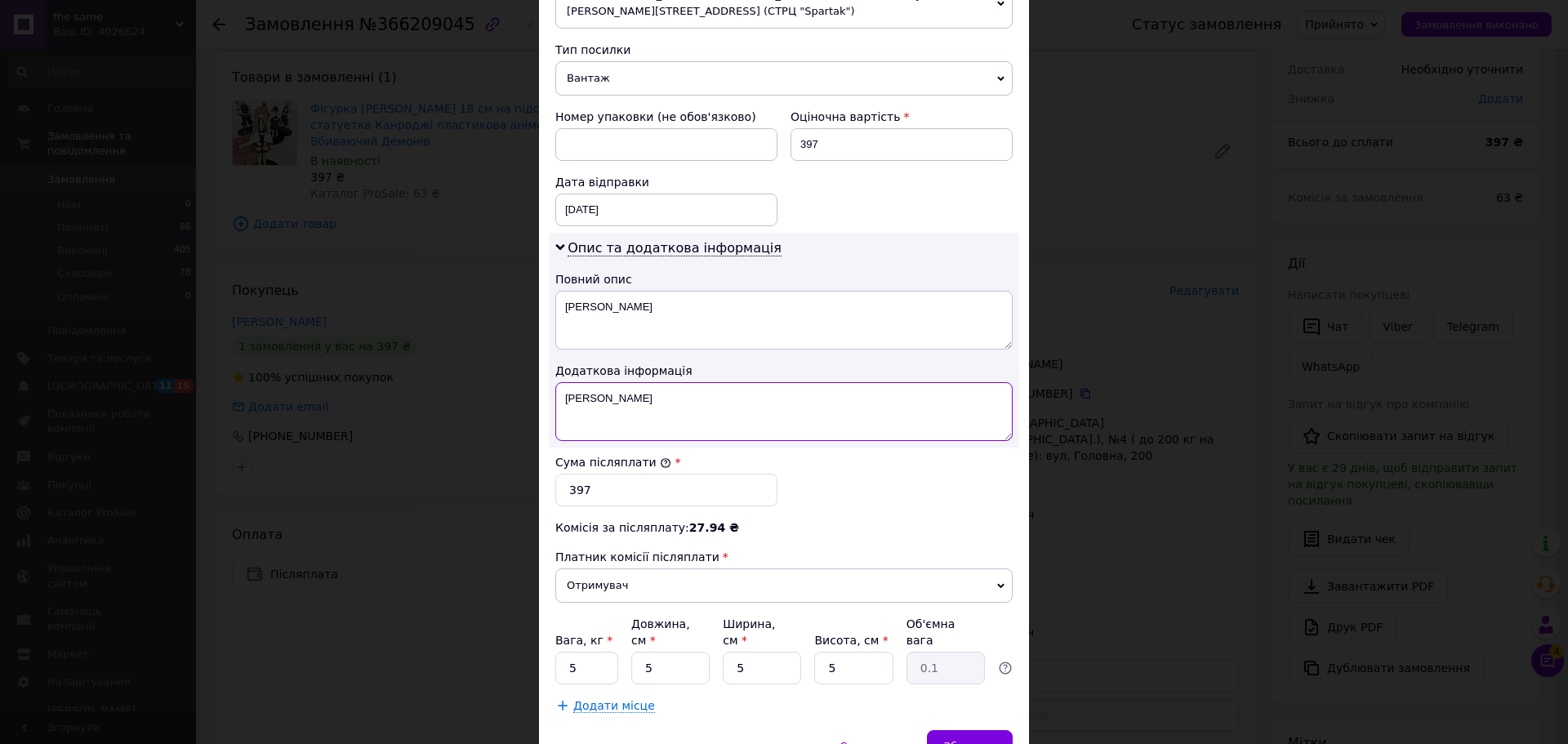
scroll to position [653, 0]
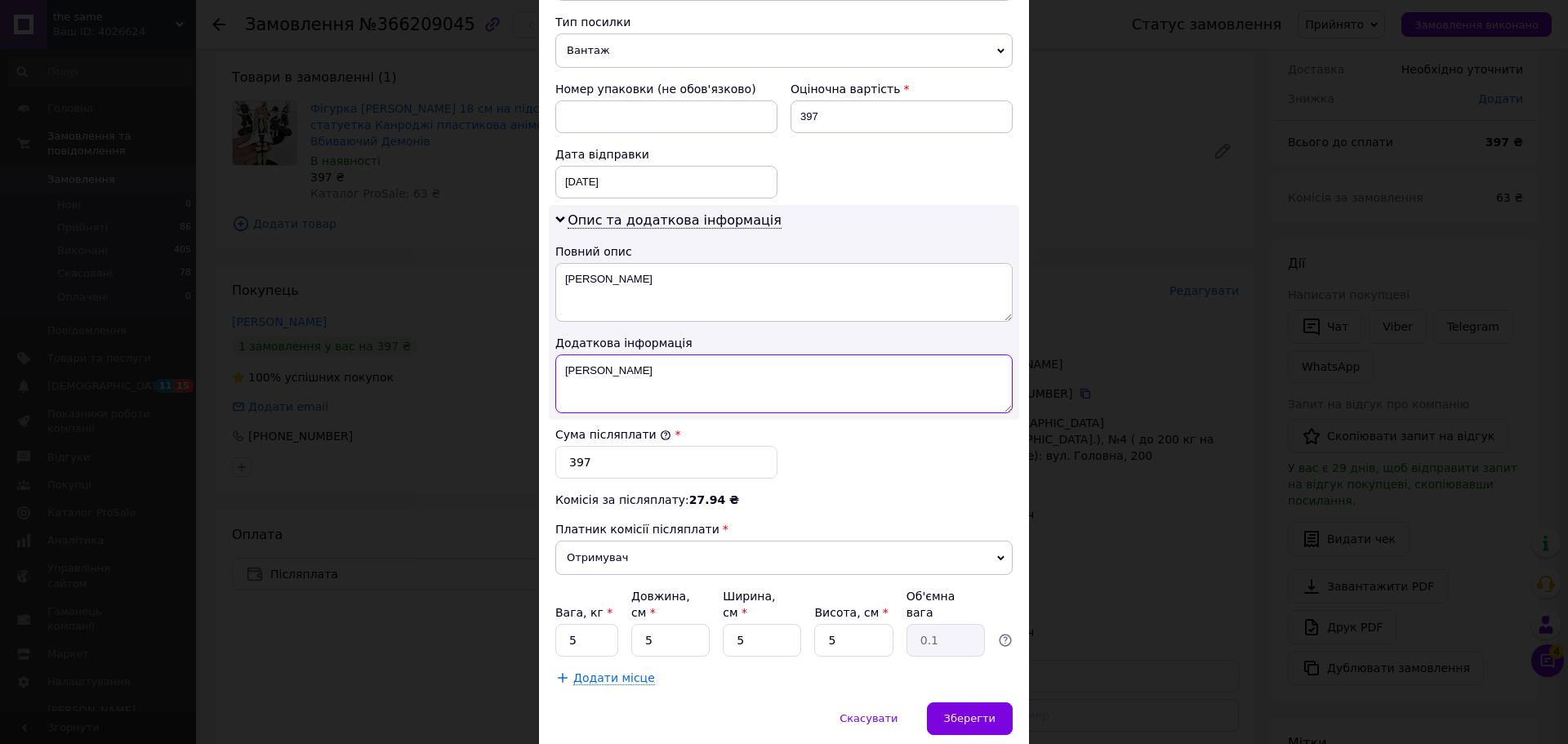
type textarea "[PERSON_NAME]"
click at [606, 624] on input "5" at bounding box center [586, 640] width 63 height 33
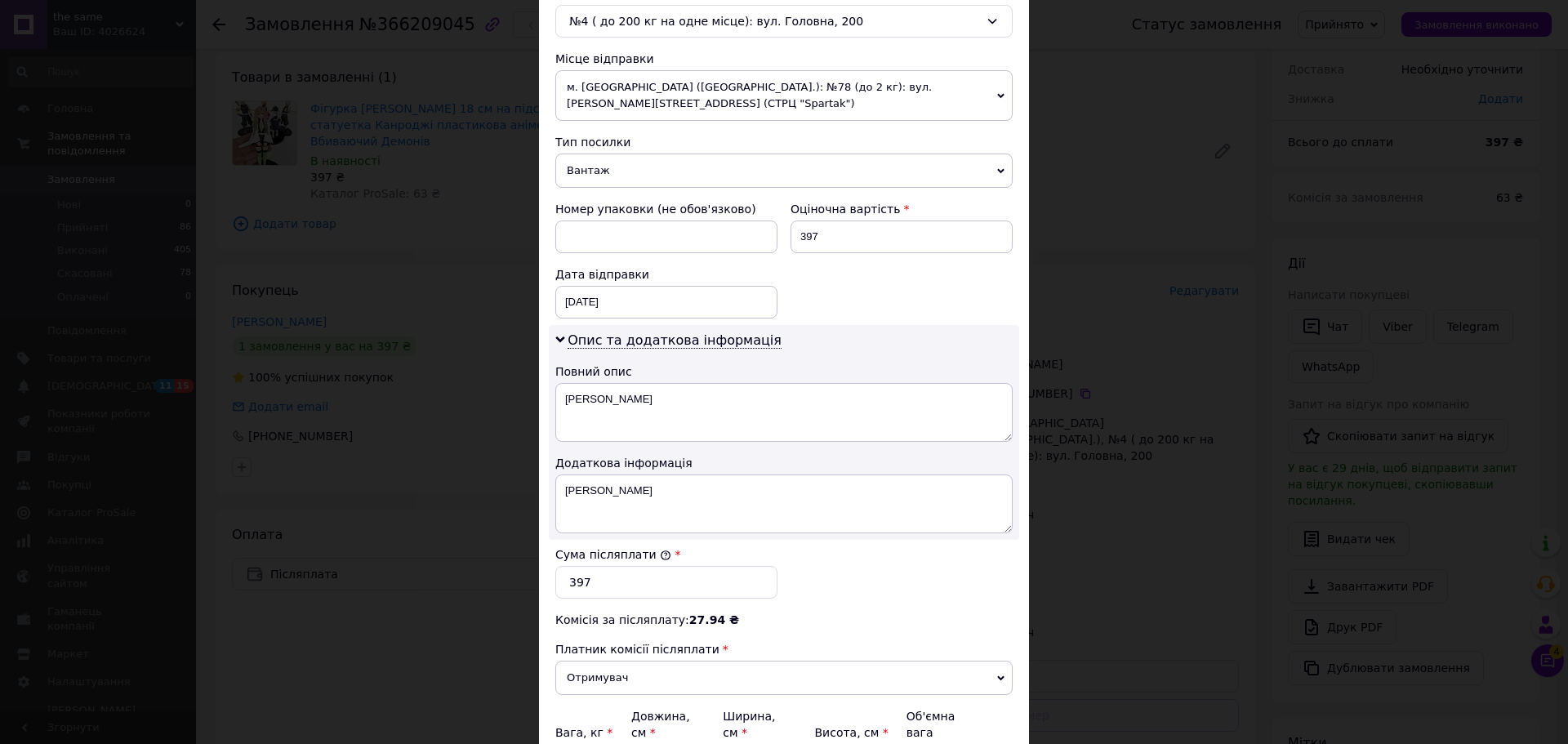
scroll to position [408, 0]
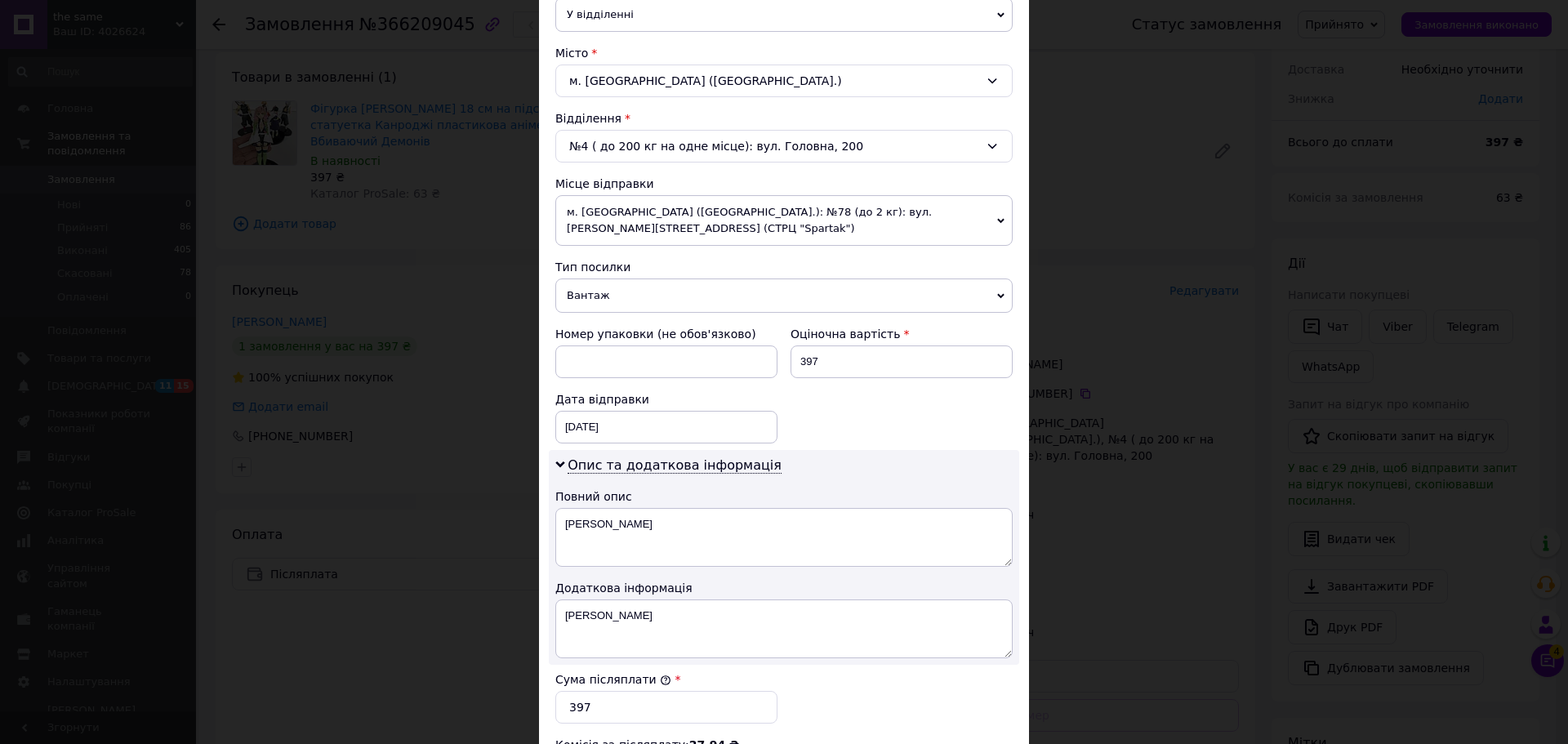
type input "0.5"
click at [801, 214] on span "м. [GEOGRAPHIC_DATA] ([GEOGRAPHIC_DATA].): №78 (до 2 кг): вул. [PERSON_NAME][ST…" at bounding box center [783, 220] width 457 height 50
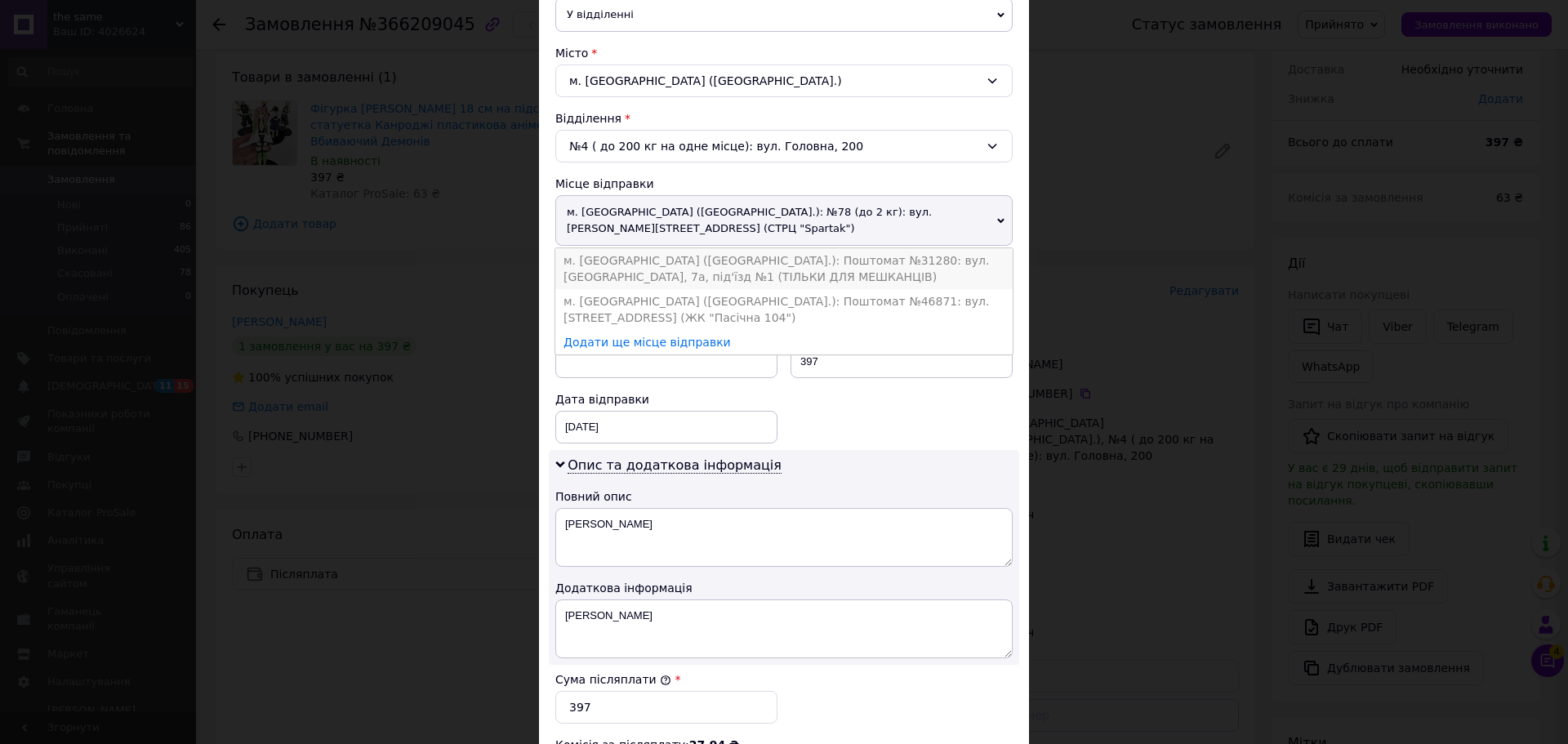
click at [821, 255] on li "м. [GEOGRAPHIC_DATA] ([GEOGRAPHIC_DATA].): Поштомат №31280: вул. [GEOGRAPHIC_DA…" at bounding box center [783, 269] width 457 height 41
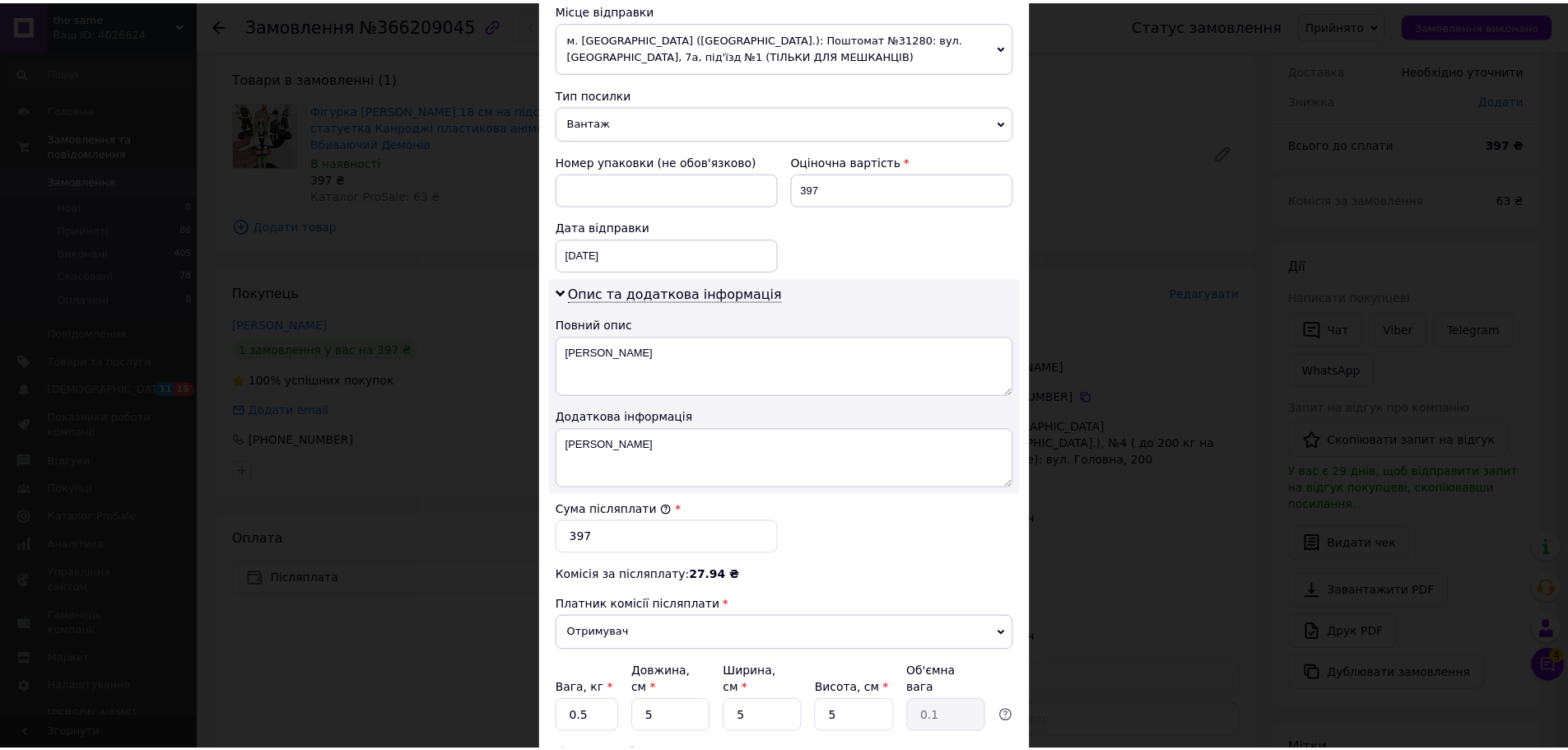
scroll to position [707, 0]
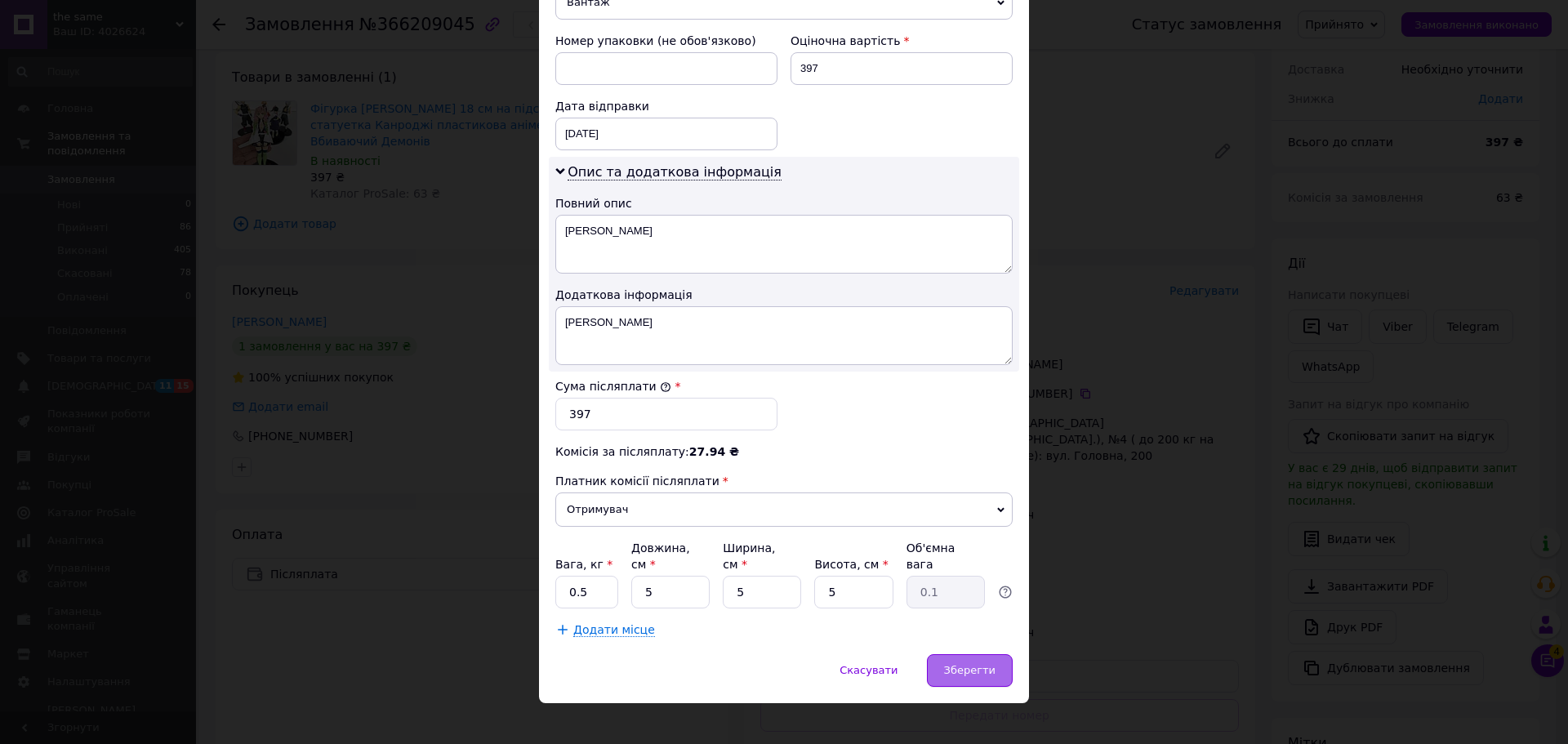
click at [973, 663] on span "Зберегти" at bounding box center [969, 669] width 51 height 13
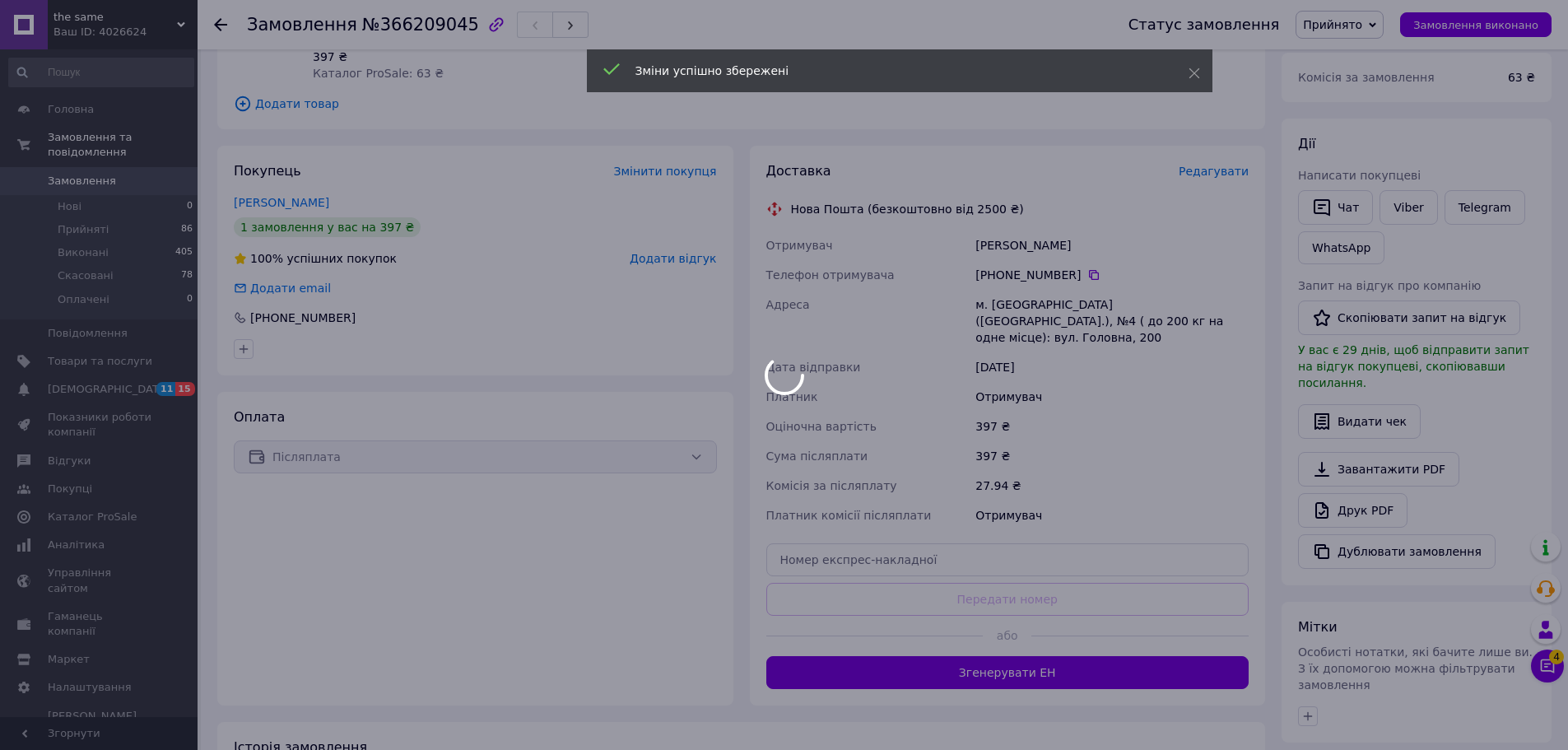
scroll to position [246, 0]
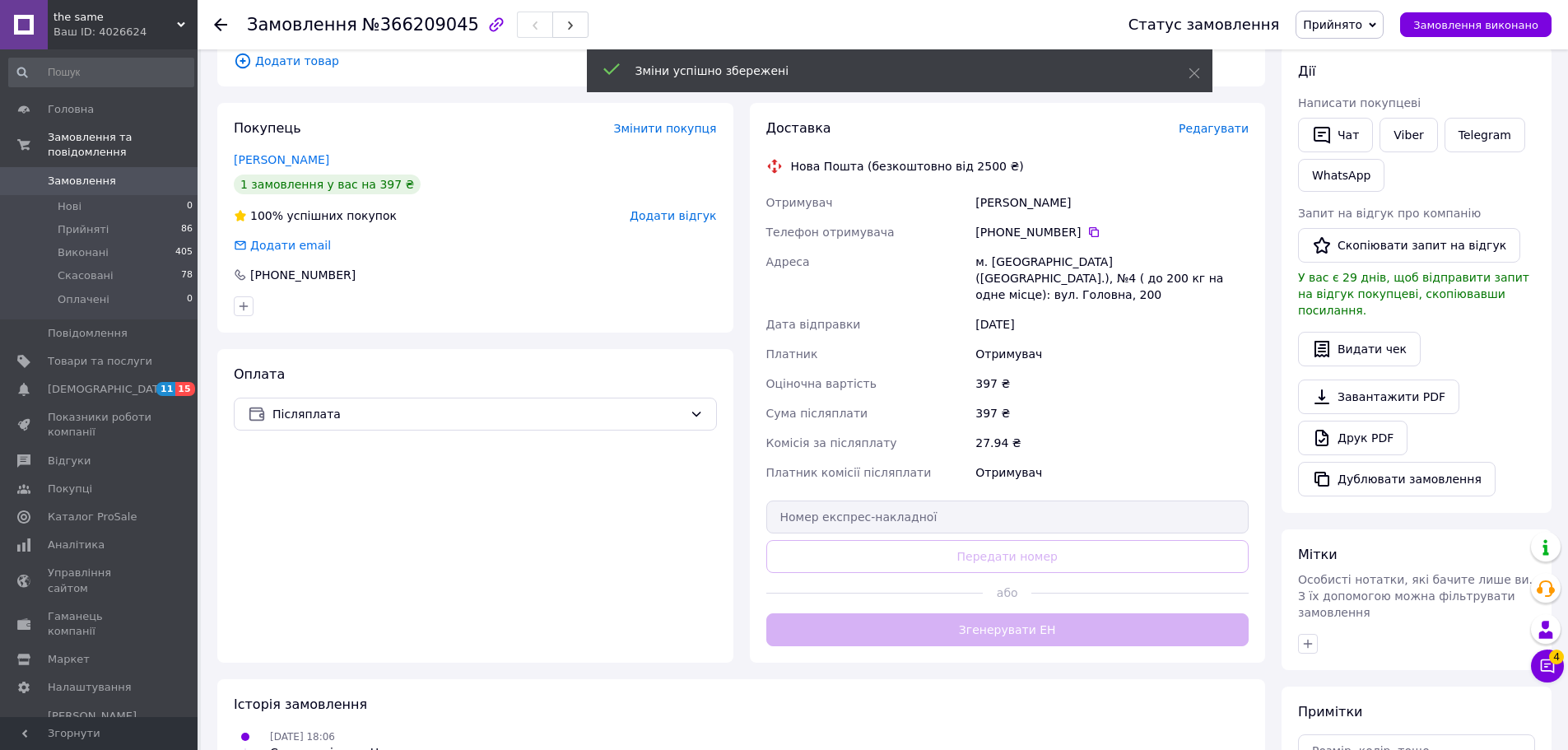
click at [1046, 594] on div "Доставка Редагувати Нова Пошта (безкоштовно від 2500 ₴) [GEOGRAPHIC_DATA] [PERS…" at bounding box center [1008, 382] width 483 height 527
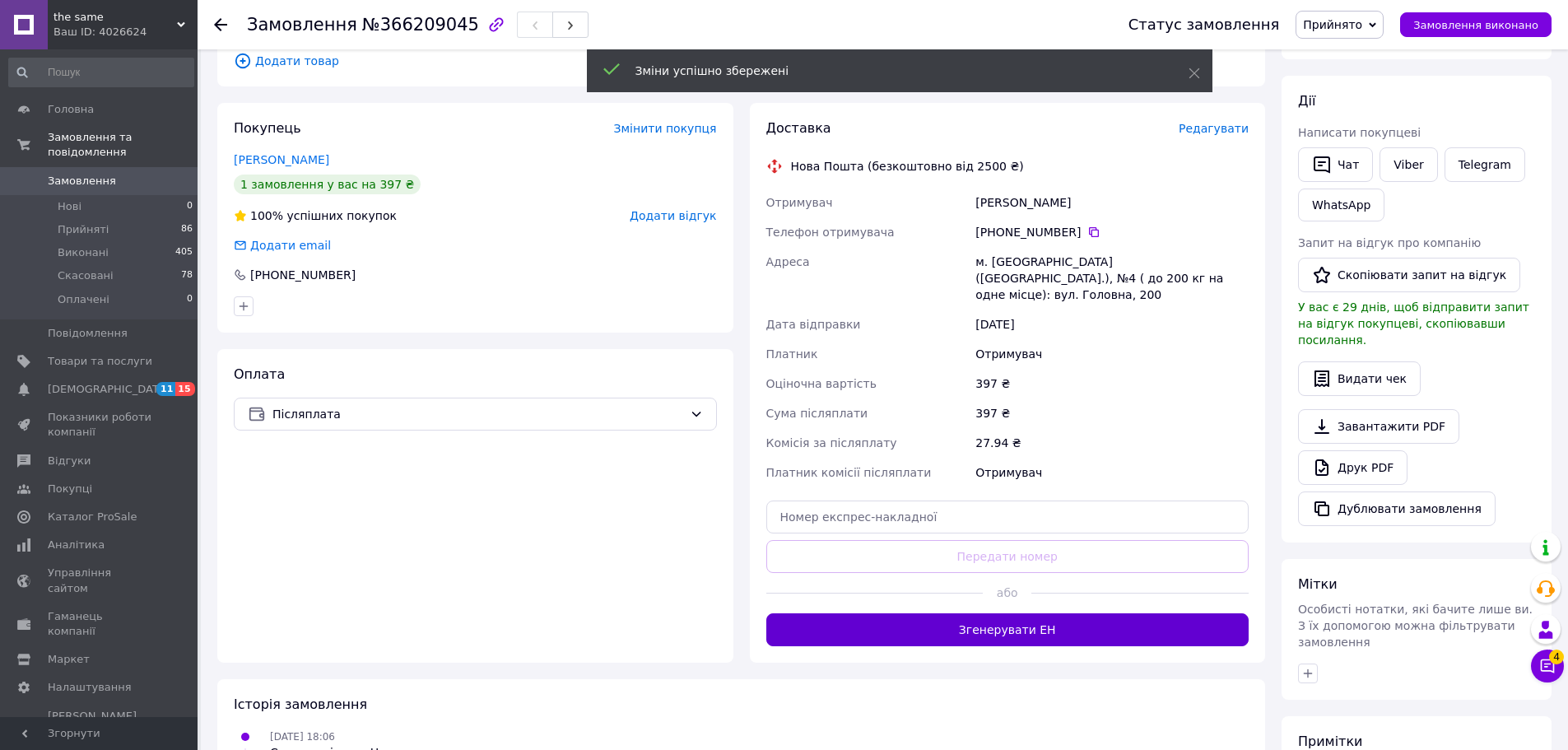
click at [994, 613] on button "Згенерувати ЕН" at bounding box center [1008, 630] width 483 height 33
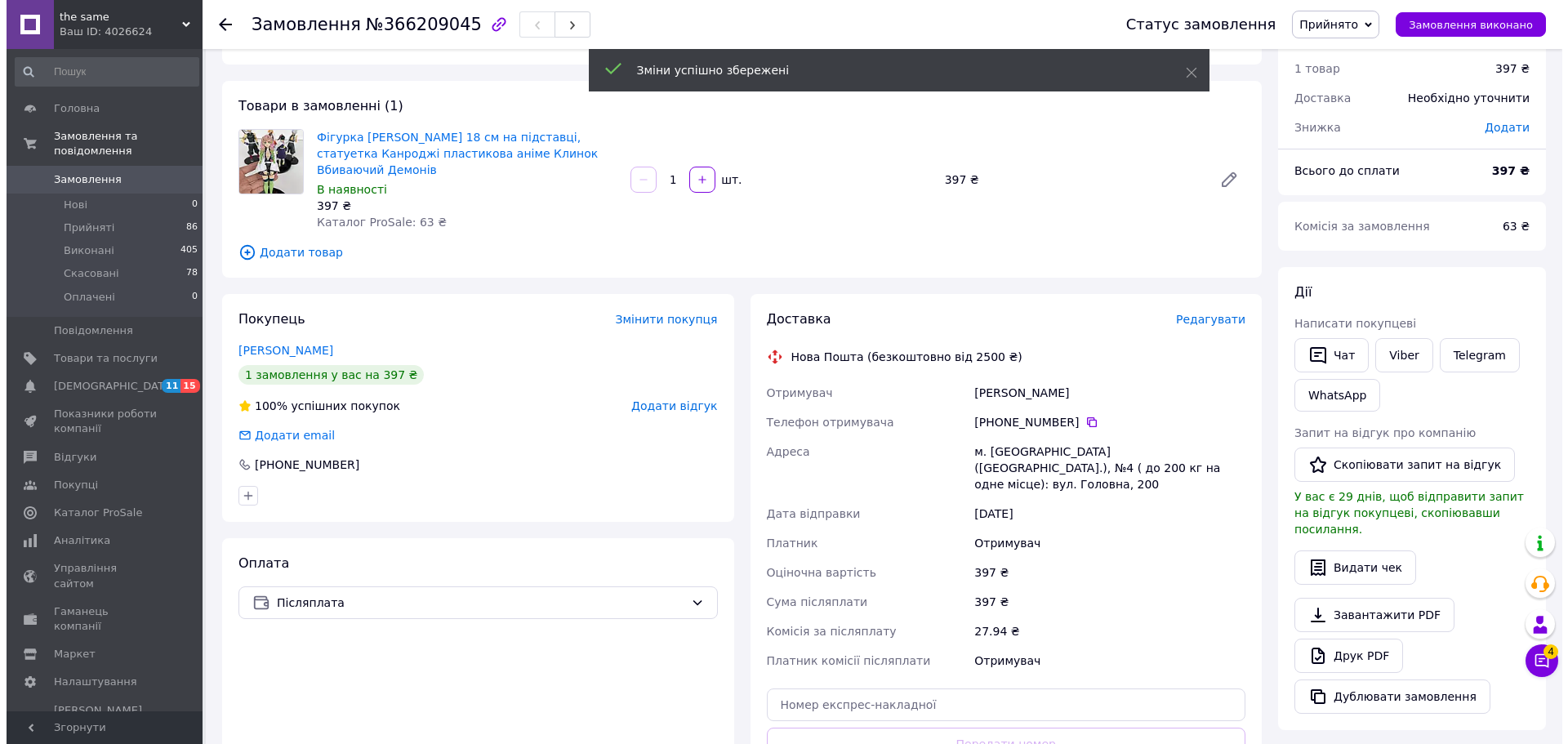
scroll to position [0, 0]
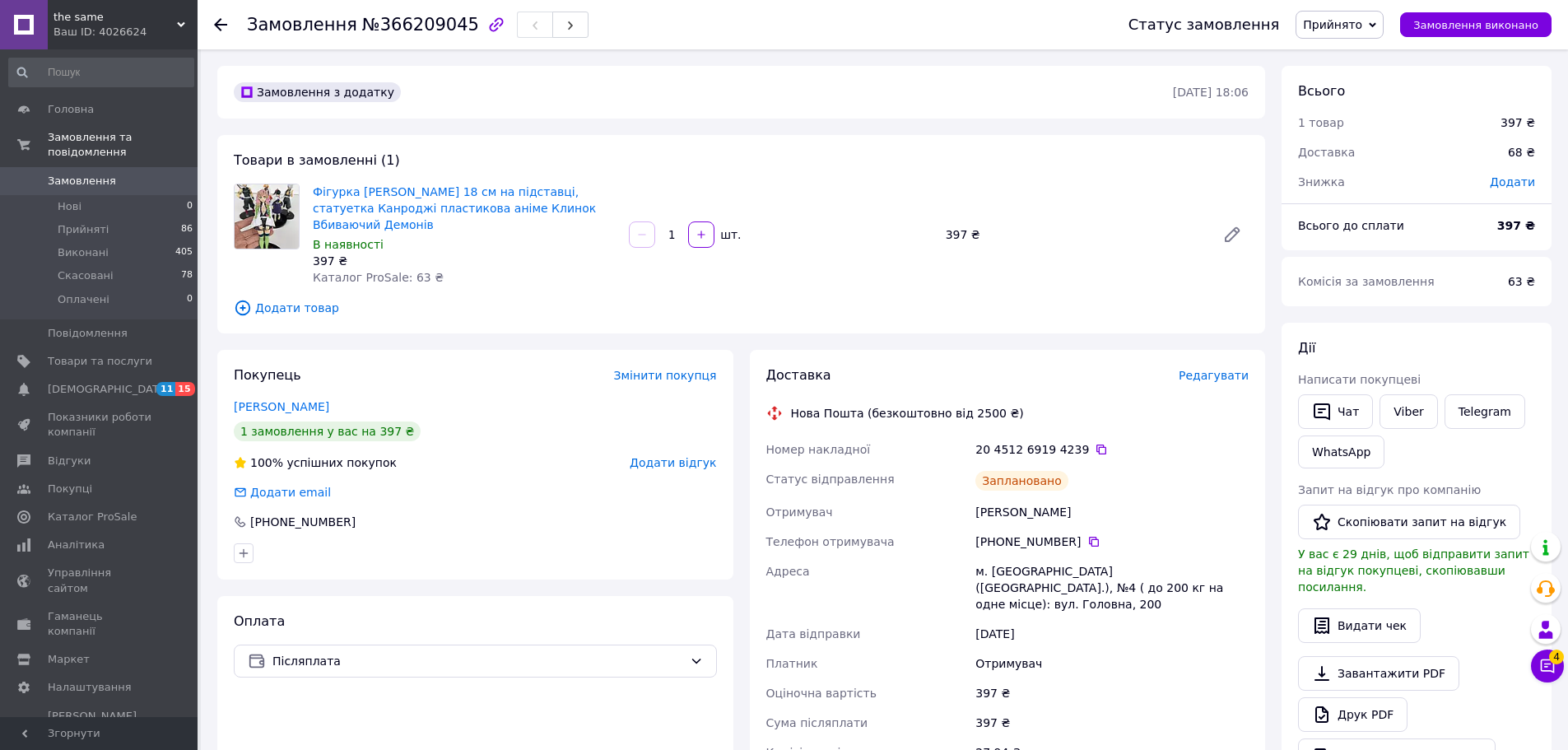
click at [110, 176] on link "Замовлення 0" at bounding box center [101, 181] width 202 height 28
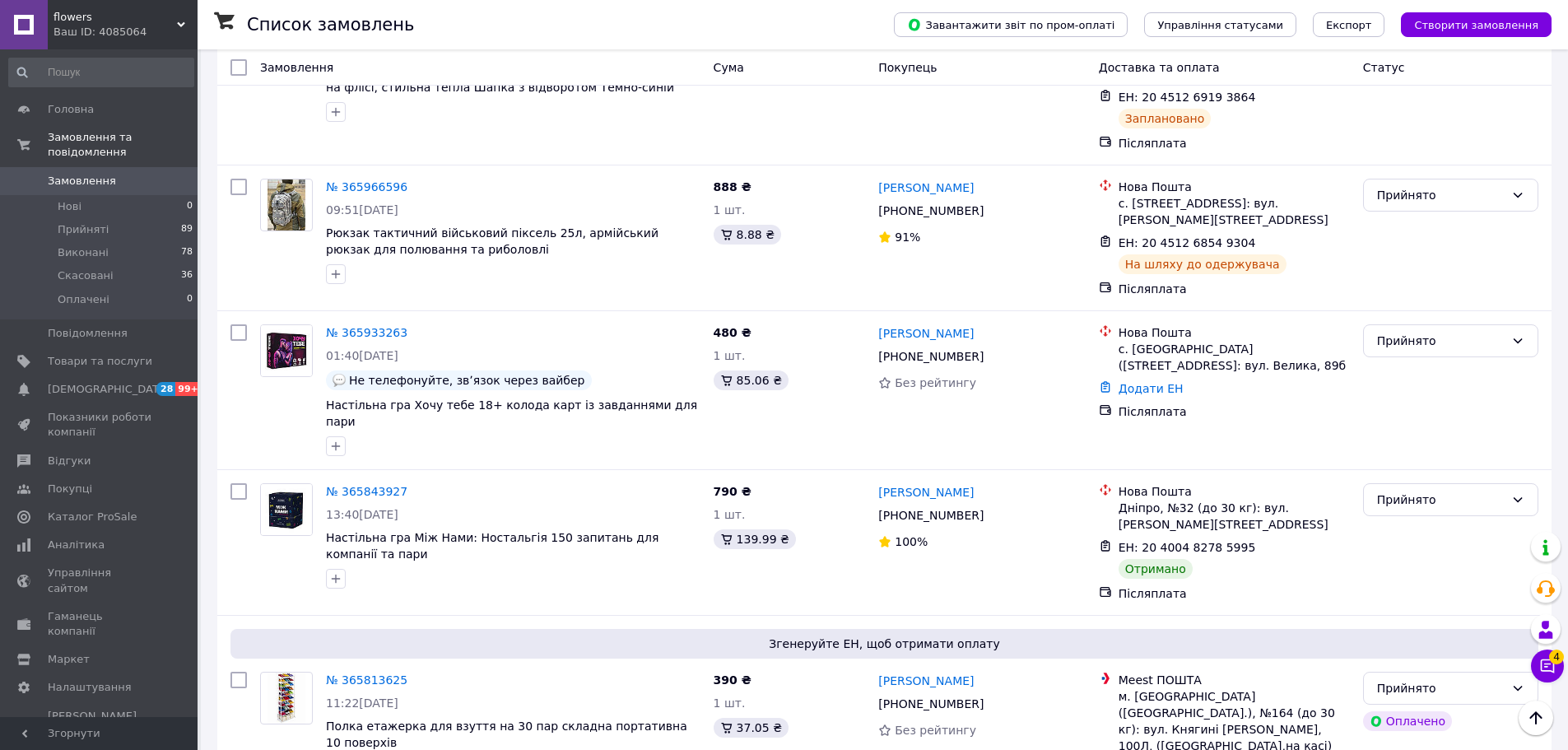
scroll to position [494, 0]
